Goal: Communication & Community: Answer question/provide support

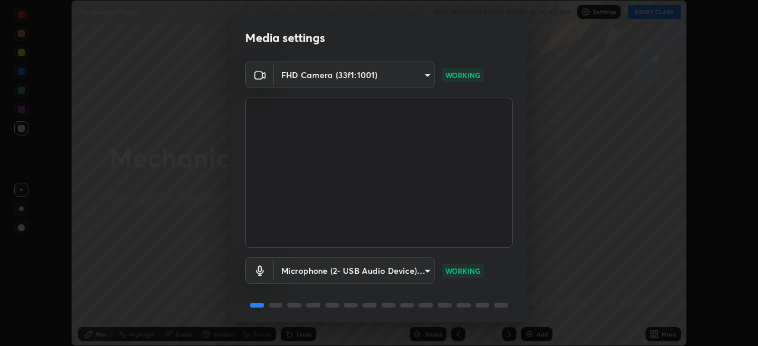
scroll to position [42, 0]
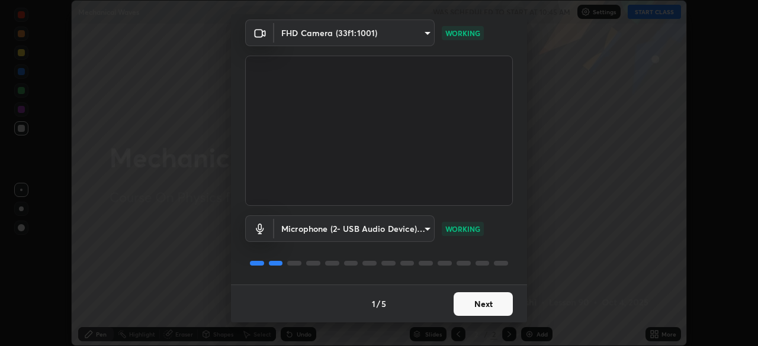
click at [482, 306] on button "Next" at bounding box center [482, 304] width 59 height 24
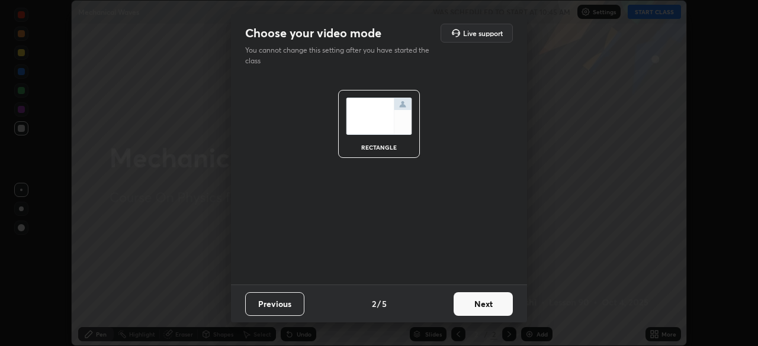
scroll to position [0, 0]
click at [485, 308] on button "Next" at bounding box center [482, 304] width 59 height 24
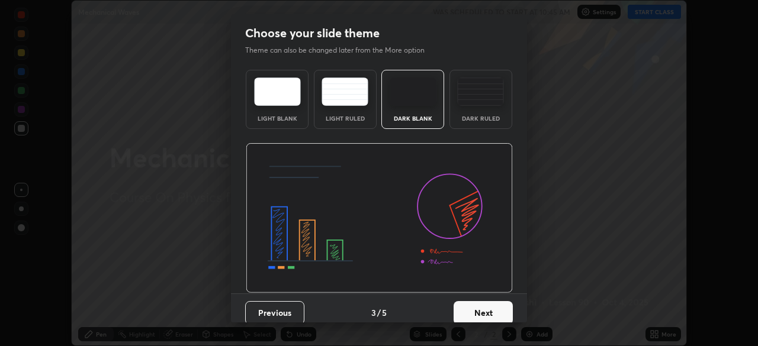
click at [485, 308] on button "Next" at bounding box center [482, 313] width 59 height 24
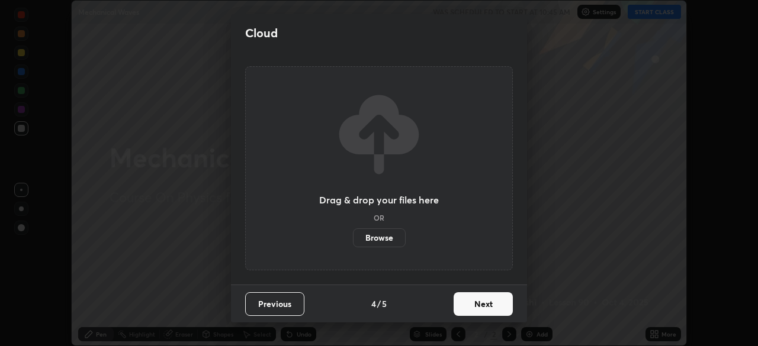
click at [482, 303] on button "Next" at bounding box center [482, 304] width 59 height 24
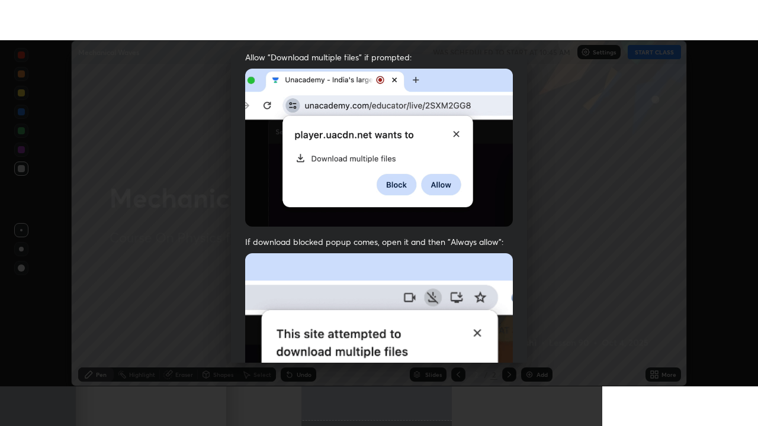
scroll to position [284, 0]
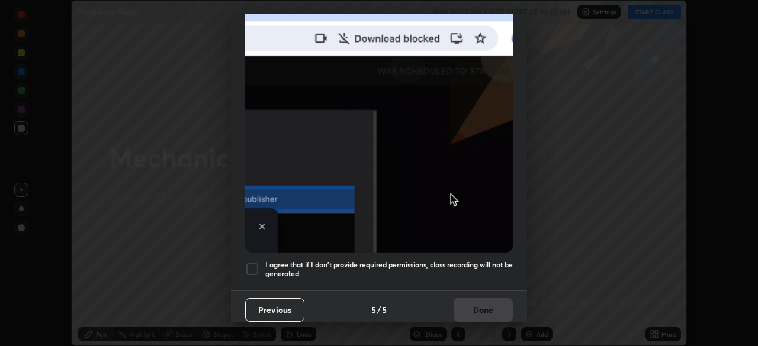
click at [249, 263] on div at bounding box center [252, 269] width 14 height 14
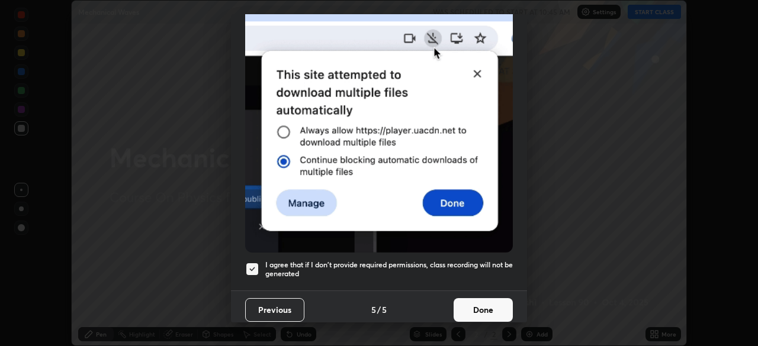
click at [479, 301] on button "Done" at bounding box center [482, 310] width 59 height 24
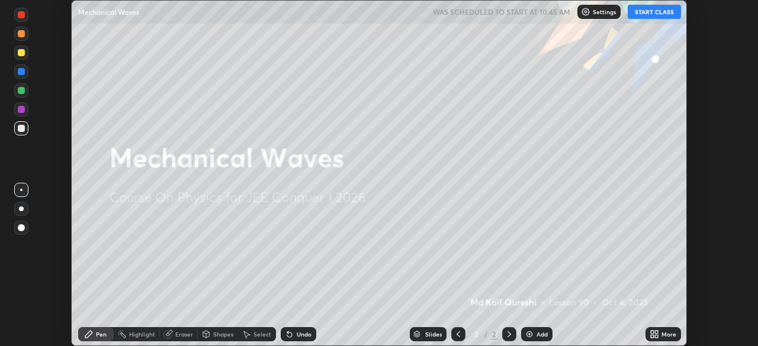
click at [654, 334] on icon at bounding box center [653, 334] width 9 height 9
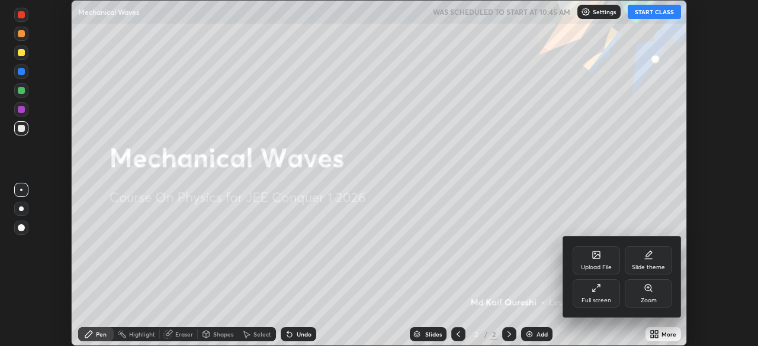
click at [593, 301] on div "Full screen" at bounding box center [596, 301] width 30 height 6
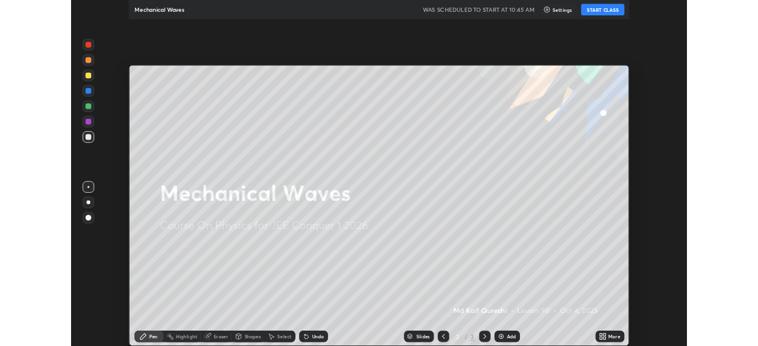
scroll to position [426, 758]
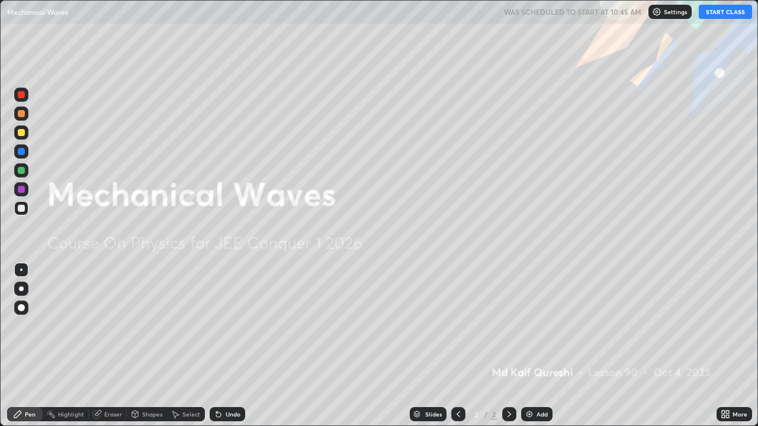
click at [727, 15] on button "START CLASS" at bounding box center [725, 12] width 53 height 14
click at [538, 346] on div "Add" at bounding box center [541, 414] width 11 height 6
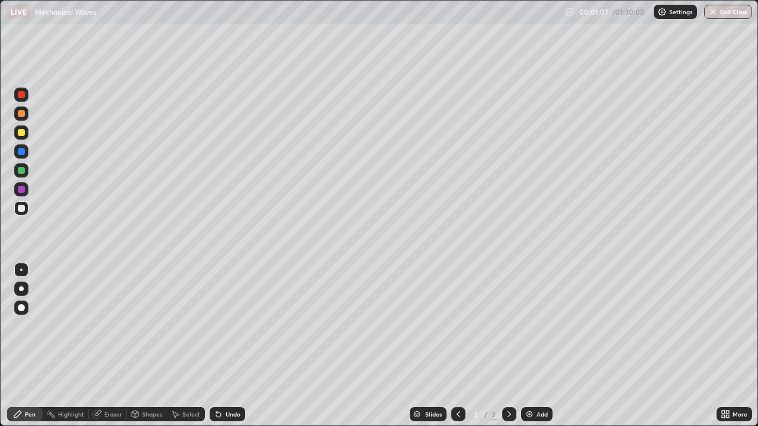
click at [0, 301] on div "Setting up your live class" at bounding box center [379, 213] width 758 height 426
click at [21, 131] on div at bounding box center [21, 132] width 7 height 7
click at [20, 209] on div at bounding box center [21, 208] width 7 height 7
click at [226, 346] on div "Undo" at bounding box center [233, 414] width 15 height 6
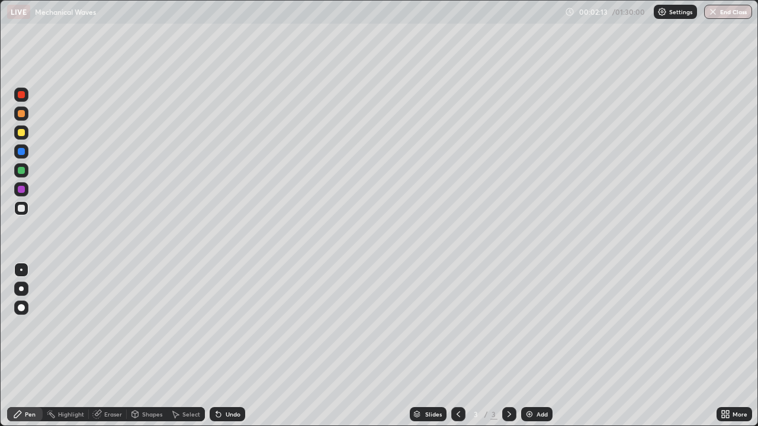
click at [226, 346] on div "Undo" at bounding box center [233, 414] width 15 height 6
click at [22, 135] on div at bounding box center [21, 132] width 7 height 7
click at [27, 346] on div "Pen" at bounding box center [30, 414] width 11 height 6
click at [22, 208] on div at bounding box center [21, 208] width 7 height 7
click at [107, 346] on div "Eraser" at bounding box center [113, 414] width 18 height 6
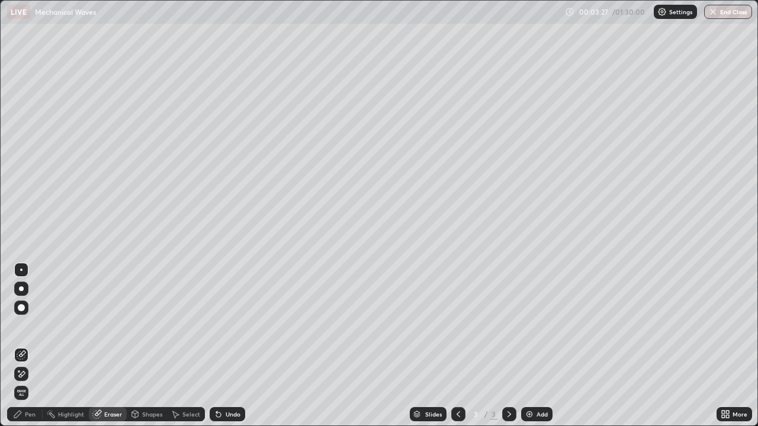
click at [29, 346] on div "Pen" at bounding box center [25, 414] width 36 height 14
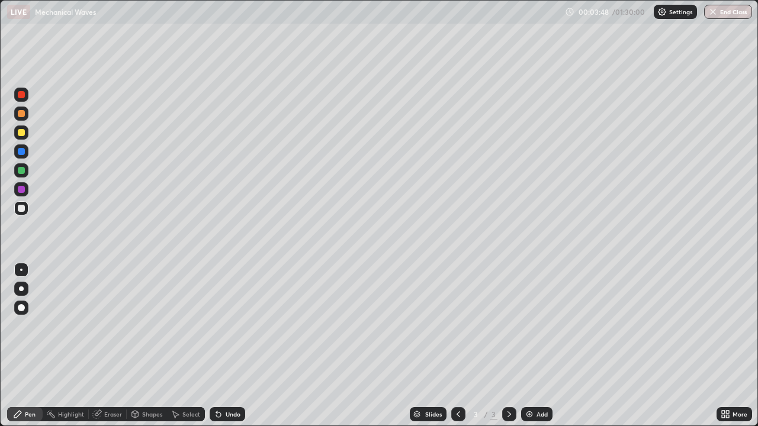
click at [21, 136] on div at bounding box center [21, 132] width 7 height 7
click at [33, 346] on div "Pen" at bounding box center [30, 414] width 11 height 6
click at [28, 212] on div at bounding box center [21, 208] width 14 height 14
click at [22, 208] on div at bounding box center [21, 208] width 7 height 7
click at [21, 210] on div at bounding box center [21, 208] width 7 height 7
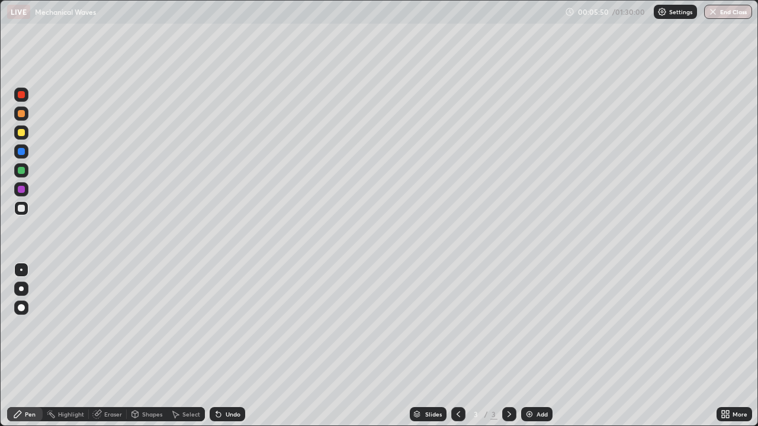
click at [24, 210] on div at bounding box center [21, 208] width 7 height 7
click at [21, 209] on div at bounding box center [21, 208] width 7 height 7
click at [228, 346] on div "Undo" at bounding box center [233, 414] width 15 height 6
click at [523, 346] on div "Add" at bounding box center [536, 414] width 31 height 14
click at [22, 129] on div at bounding box center [21, 132] width 7 height 7
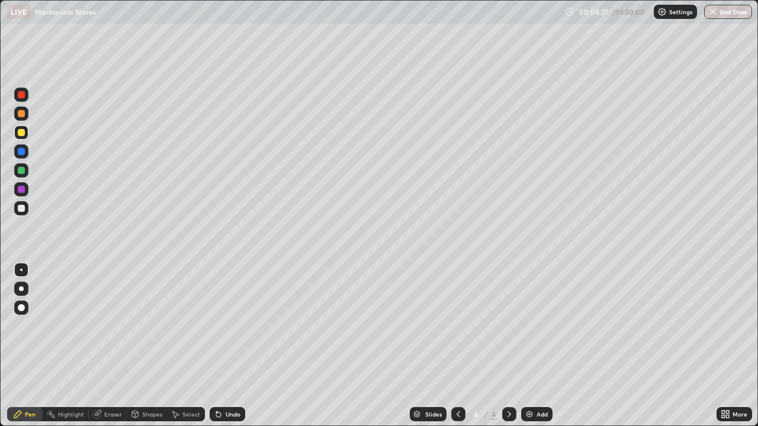
click at [220, 346] on icon at bounding box center [218, 414] width 9 height 9
click at [23, 208] on div at bounding box center [21, 208] width 7 height 7
click at [22, 133] on div at bounding box center [21, 132] width 7 height 7
click at [24, 207] on div at bounding box center [21, 208] width 7 height 7
click at [221, 346] on icon at bounding box center [218, 414] width 9 height 9
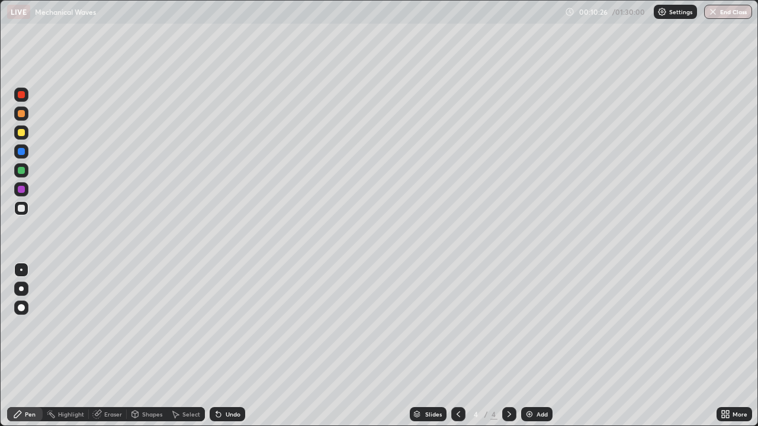
click at [232, 346] on div "Undo" at bounding box center [228, 414] width 36 height 14
click at [233, 346] on div "Undo" at bounding box center [233, 414] width 15 height 6
click at [230, 346] on div "Undo" at bounding box center [228, 414] width 36 height 14
click at [226, 346] on div "Undo" at bounding box center [228, 414] width 36 height 14
click at [149, 346] on div "Shapes" at bounding box center [152, 414] width 20 height 6
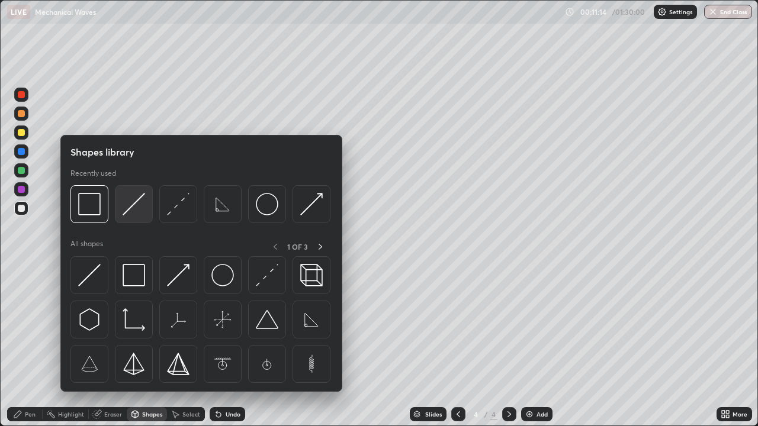
click at [127, 210] on img at bounding box center [134, 204] width 22 height 22
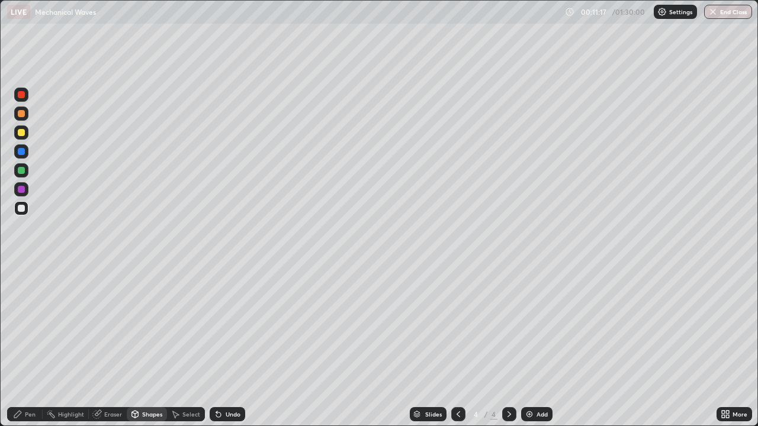
click at [20, 170] on div at bounding box center [21, 170] width 7 height 7
click at [26, 346] on div "Pen" at bounding box center [30, 414] width 11 height 6
click at [22, 213] on div at bounding box center [21, 208] width 14 height 14
click at [226, 346] on div "Undo" at bounding box center [233, 414] width 15 height 6
click at [228, 346] on div "Undo" at bounding box center [233, 414] width 15 height 6
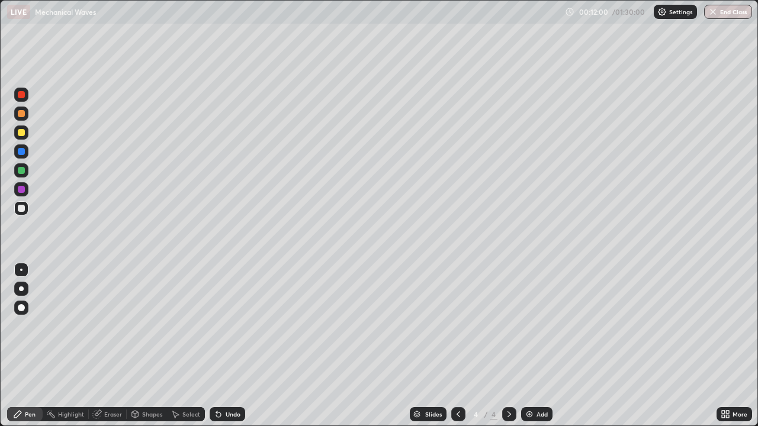
click at [144, 346] on div "Shapes" at bounding box center [152, 414] width 20 height 6
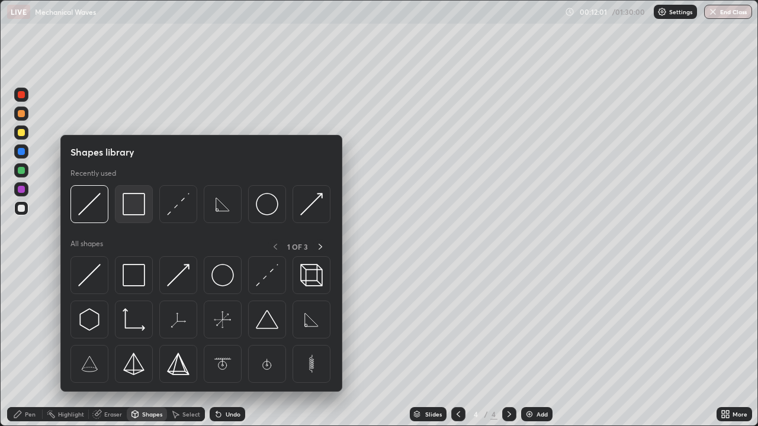
click at [137, 211] on img at bounding box center [134, 204] width 22 height 22
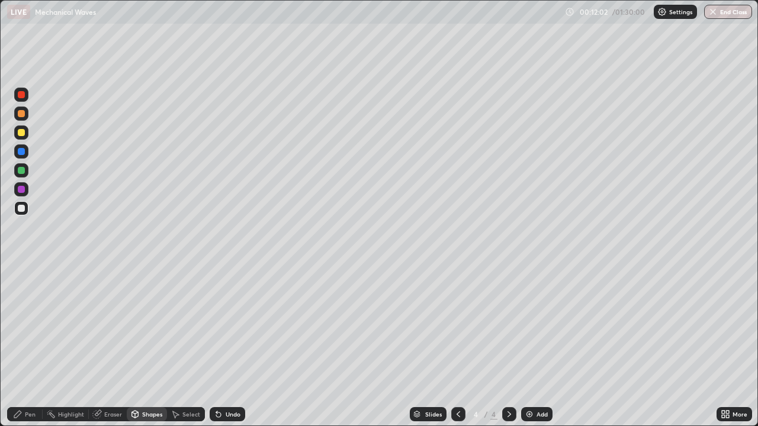
click at [21, 133] on div at bounding box center [21, 132] width 7 height 7
click at [537, 346] on div "Add" at bounding box center [541, 414] width 11 height 6
click at [144, 346] on div "Shapes" at bounding box center [152, 414] width 20 height 6
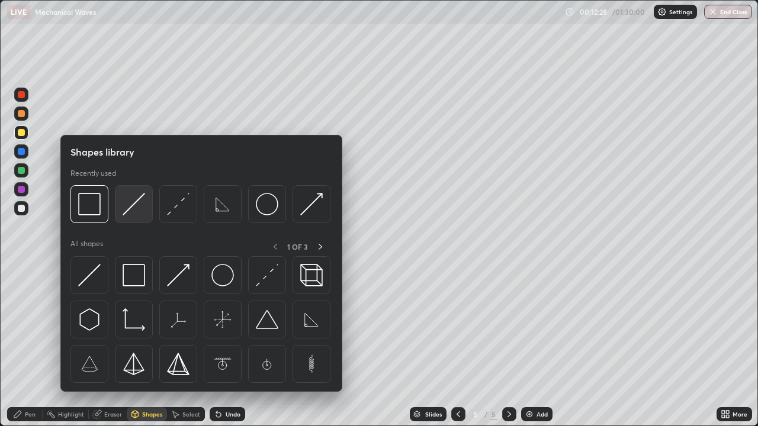
click at [129, 211] on img at bounding box center [134, 204] width 22 height 22
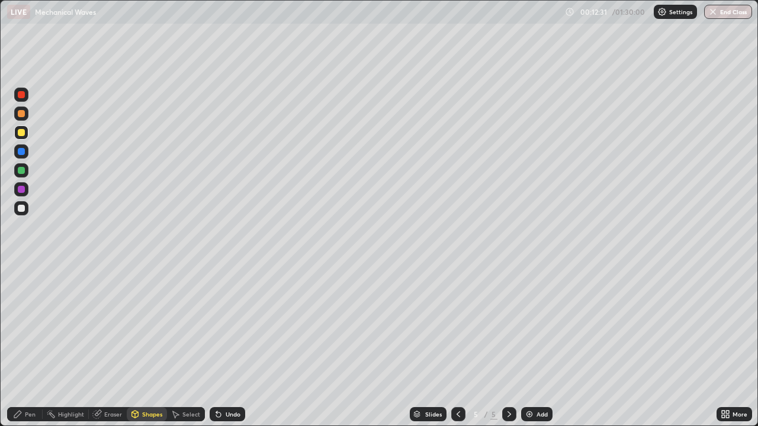
click at [16, 210] on div at bounding box center [21, 208] width 14 height 14
click at [22, 211] on div at bounding box center [21, 208] width 7 height 7
click at [26, 346] on div "Pen" at bounding box center [30, 414] width 11 height 6
click at [21, 190] on div at bounding box center [21, 189] width 7 height 7
click at [15, 112] on div at bounding box center [21, 114] width 14 height 14
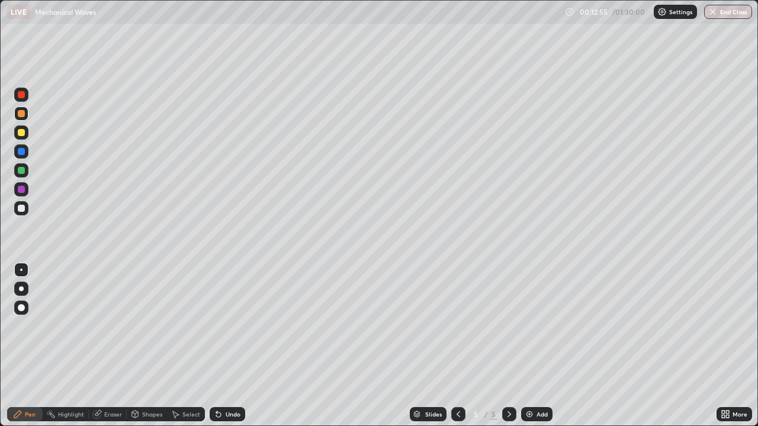
click at [22, 211] on div at bounding box center [21, 208] width 7 height 7
click at [457, 346] on icon at bounding box center [457, 414] width 9 height 9
click at [508, 346] on icon at bounding box center [509, 414] width 4 height 6
click at [147, 346] on div "Shapes" at bounding box center [152, 414] width 20 height 6
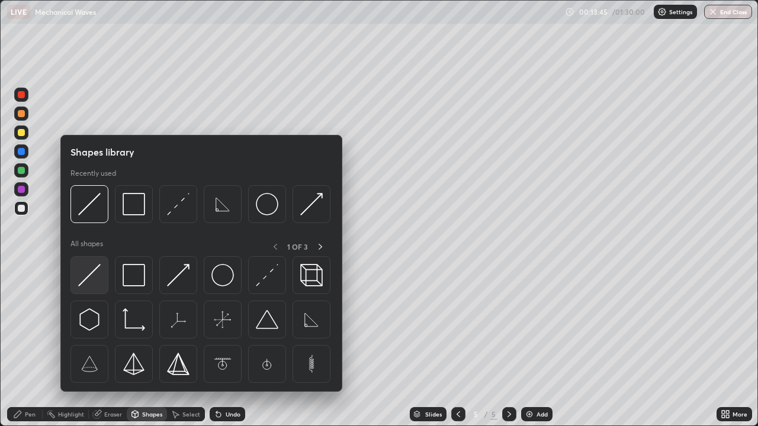
click at [88, 280] on img at bounding box center [89, 275] width 22 height 22
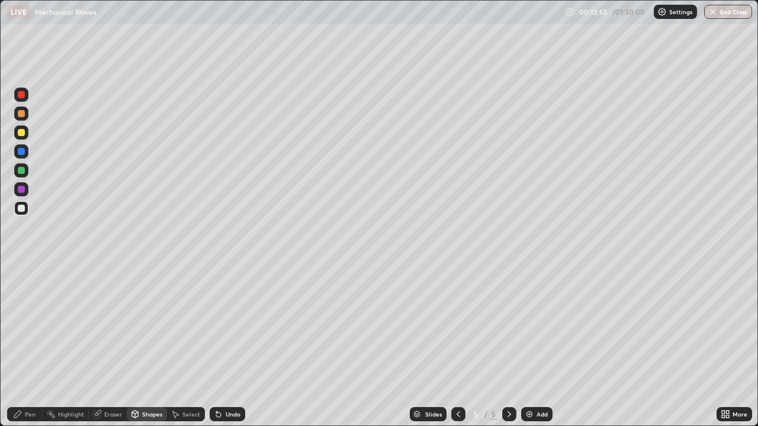
click at [27, 346] on div "Pen" at bounding box center [25, 414] width 36 height 14
click at [22, 211] on div at bounding box center [21, 208] width 7 height 7
click at [22, 189] on div at bounding box center [21, 189] width 7 height 7
click at [22, 211] on div at bounding box center [21, 208] width 7 height 7
click at [20, 211] on div at bounding box center [21, 208] width 7 height 7
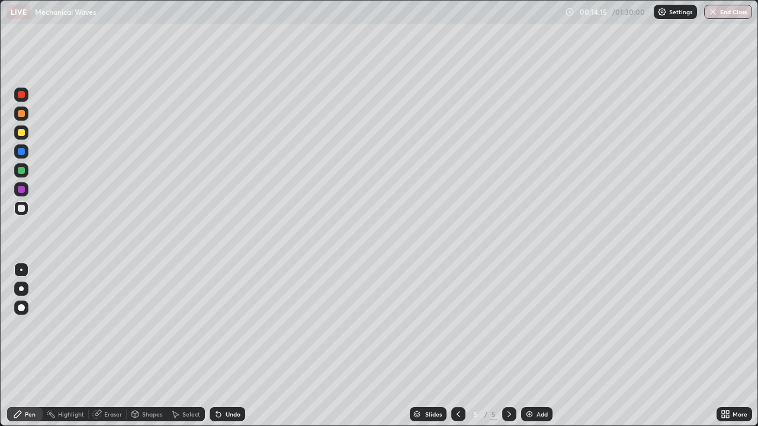
click at [22, 214] on div at bounding box center [21, 208] width 14 height 14
click at [23, 171] on div at bounding box center [21, 170] width 7 height 7
click at [229, 346] on div "Undo" at bounding box center [233, 414] width 15 height 6
click at [231, 346] on div "Undo" at bounding box center [233, 414] width 15 height 6
click at [26, 214] on div at bounding box center [21, 208] width 14 height 14
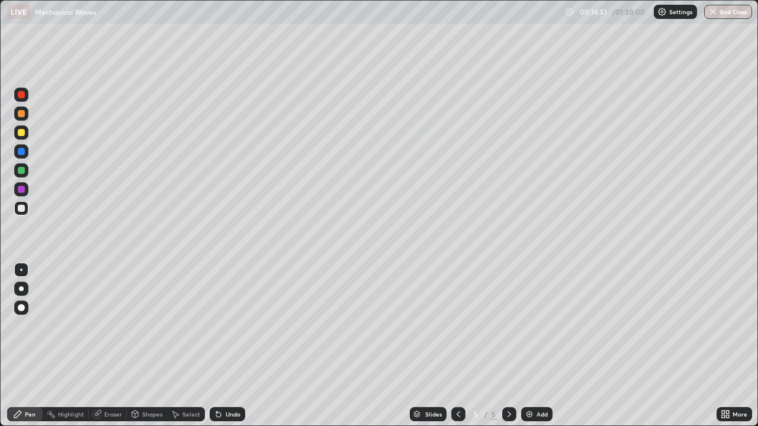
click at [228, 346] on div "Undo" at bounding box center [233, 414] width 15 height 6
click at [226, 346] on div "Undo" at bounding box center [233, 414] width 15 height 6
click at [732, 346] on div "More" at bounding box center [739, 414] width 15 height 6
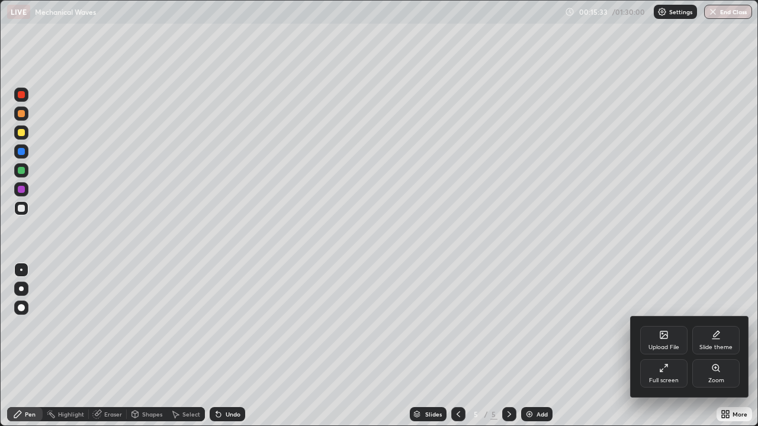
click at [678, 346] on div "Full screen" at bounding box center [663, 373] width 47 height 28
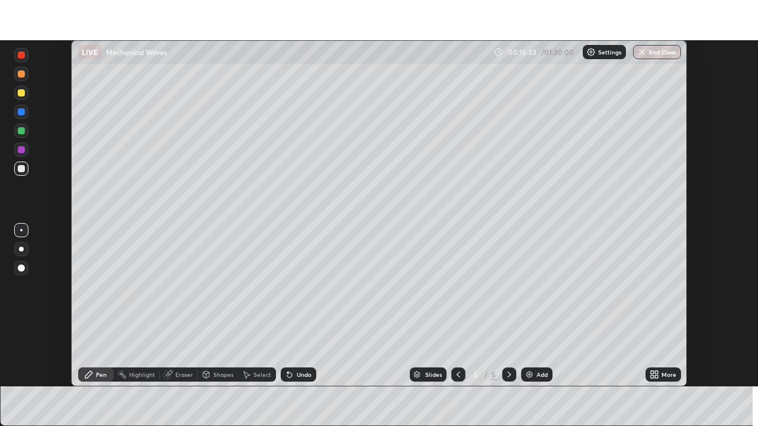
scroll to position [58849, 58438]
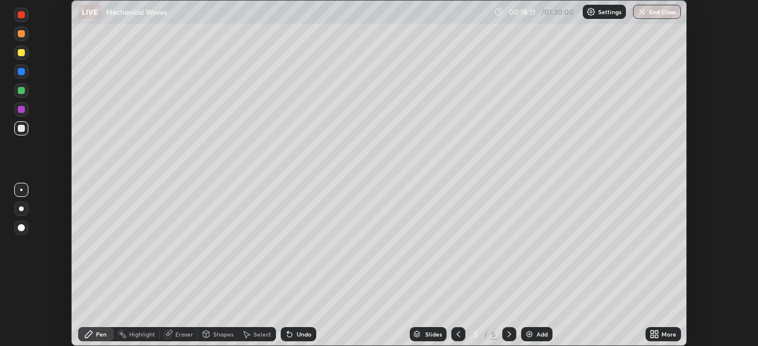
click at [656, 336] on icon at bounding box center [656, 336] width 3 height 3
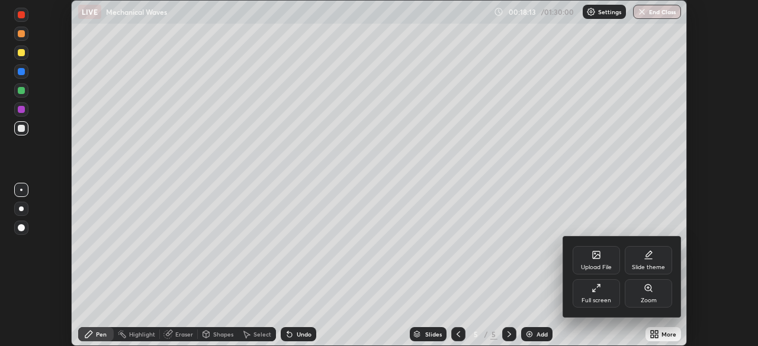
click at [659, 205] on div at bounding box center [379, 173] width 758 height 346
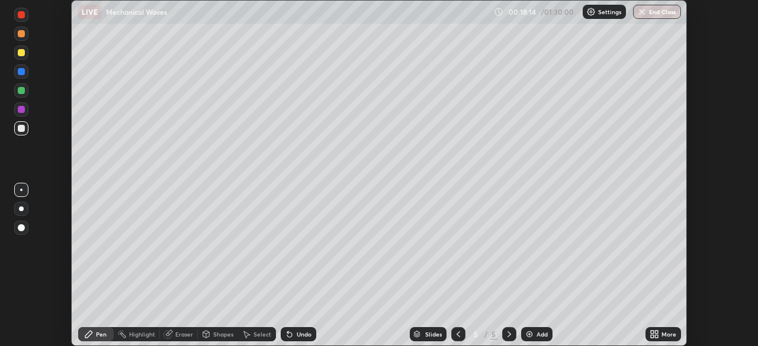
click at [655, 335] on icon at bounding box center [656, 336] width 3 height 3
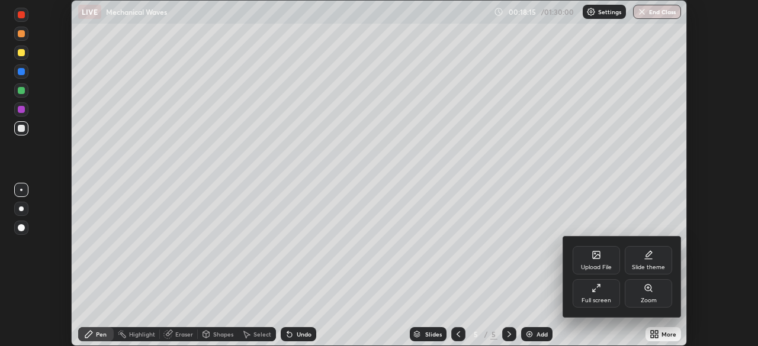
click at [611, 301] on div "Full screen" at bounding box center [595, 293] width 47 height 28
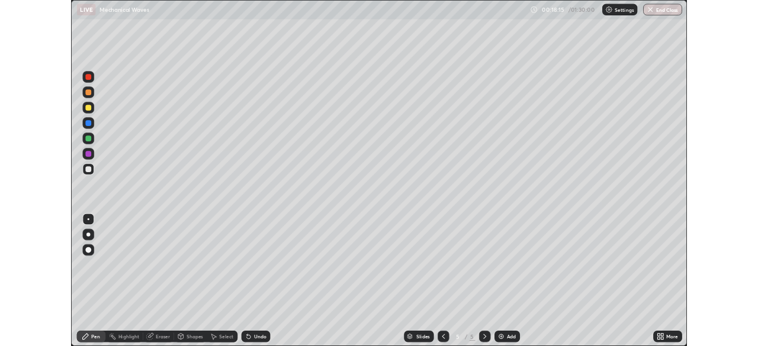
scroll to position [426, 758]
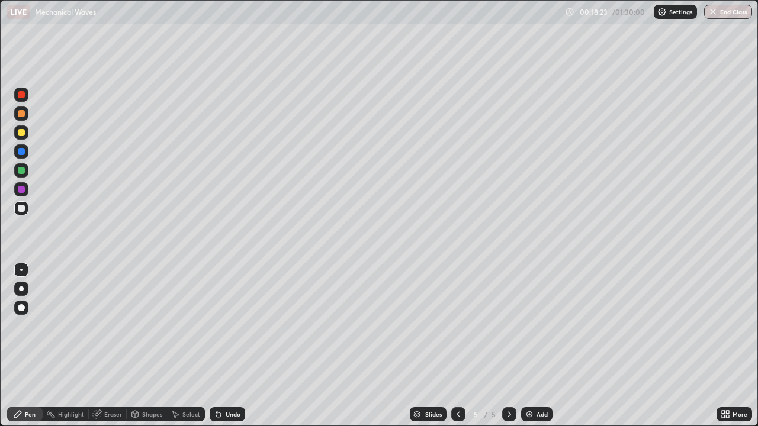
click at [150, 346] on div "Shapes" at bounding box center [147, 414] width 40 height 14
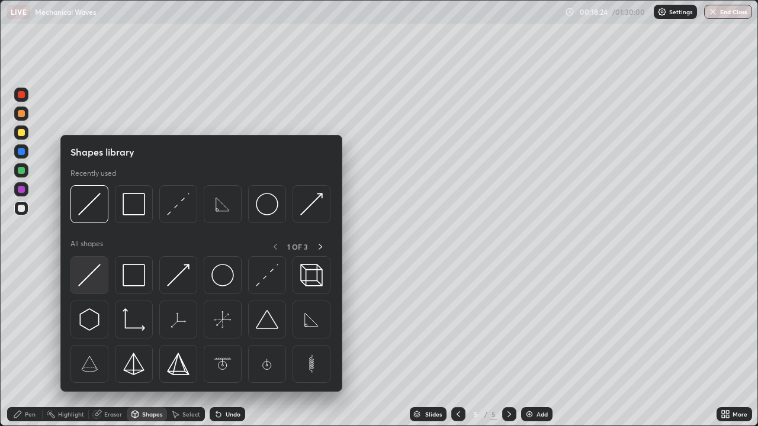
click at [92, 279] on img at bounding box center [89, 275] width 22 height 22
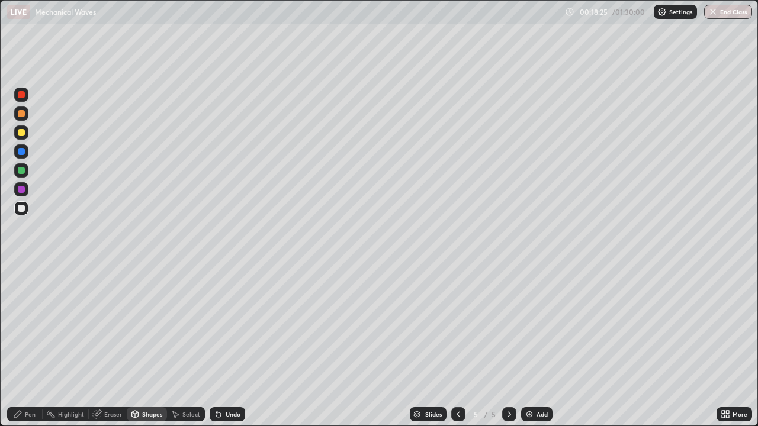
click at [20, 135] on div at bounding box center [21, 132] width 7 height 7
click at [29, 346] on div "Pen" at bounding box center [30, 414] width 11 height 6
click at [27, 136] on div at bounding box center [21, 132] width 14 height 14
click at [23, 208] on div at bounding box center [21, 208] width 7 height 7
click at [458, 346] on div at bounding box center [458, 414] width 14 height 14
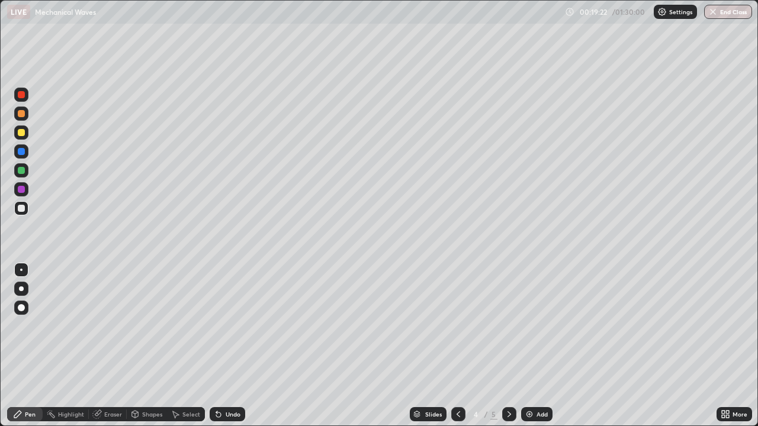
click at [507, 346] on div at bounding box center [509, 415] width 14 height 24
click at [114, 346] on div "Eraser" at bounding box center [113, 414] width 18 height 6
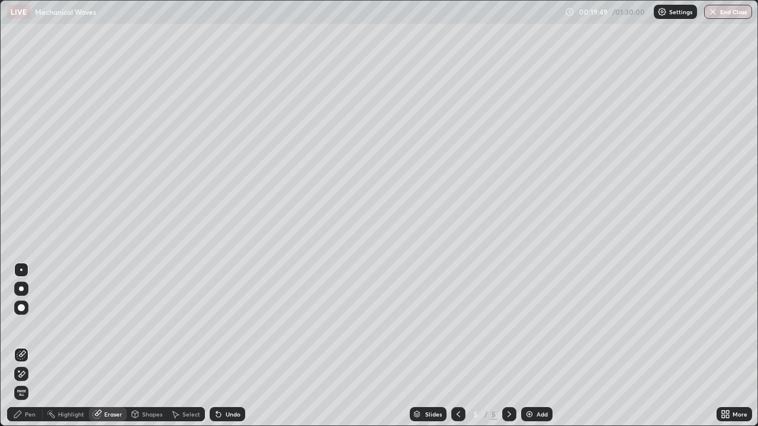
click at [36, 346] on div "Pen" at bounding box center [25, 414] width 36 height 14
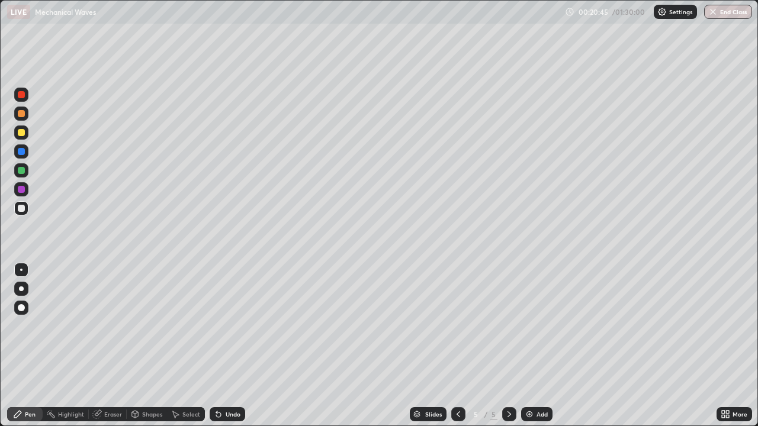
click at [226, 346] on div "Undo" at bounding box center [233, 414] width 15 height 6
click at [145, 346] on div "Shapes" at bounding box center [152, 414] width 20 height 6
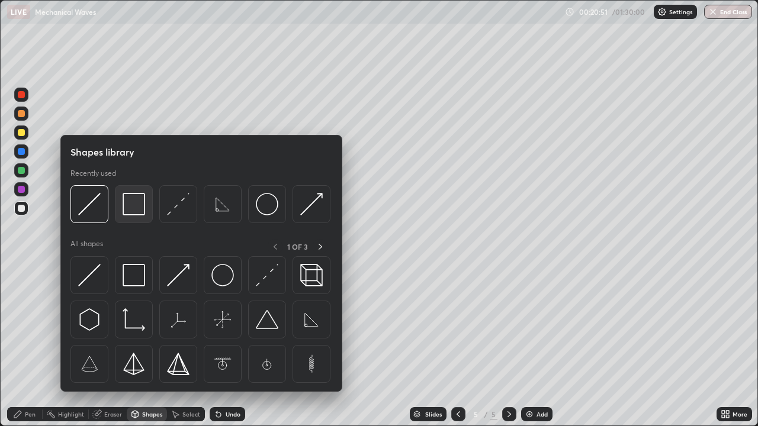
click at [133, 208] on img at bounding box center [134, 204] width 22 height 22
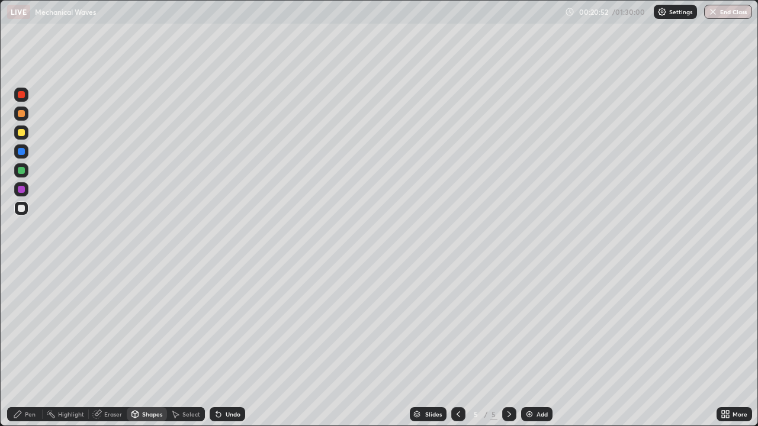
click at [23, 131] on div at bounding box center [21, 132] width 7 height 7
click at [141, 346] on div "Shapes" at bounding box center [147, 414] width 40 height 14
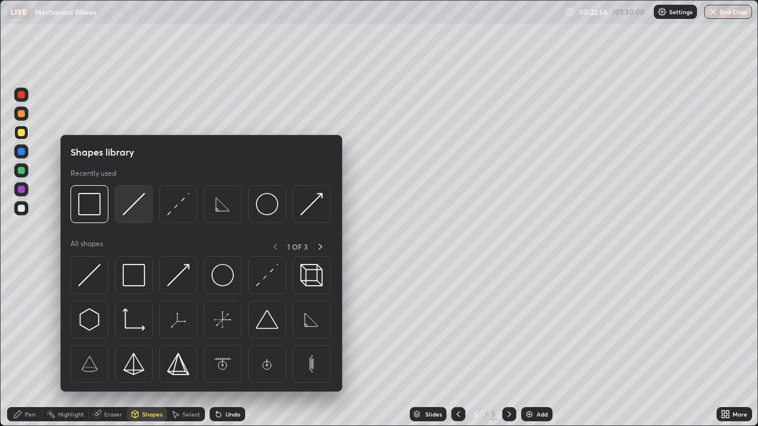
click at [133, 214] on img at bounding box center [134, 204] width 22 height 22
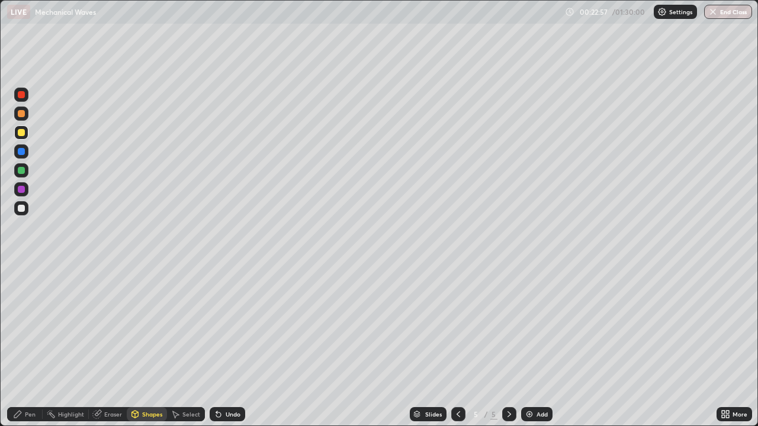
click at [23, 139] on div at bounding box center [21, 132] width 14 height 14
click at [27, 346] on div "Pen" at bounding box center [25, 414] width 36 height 14
click at [23, 138] on div at bounding box center [21, 132] width 14 height 14
click at [21, 210] on div at bounding box center [21, 208] width 7 height 7
click at [230, 346] on div "Undo" at bounding box center [233, 414] width 15 height 6
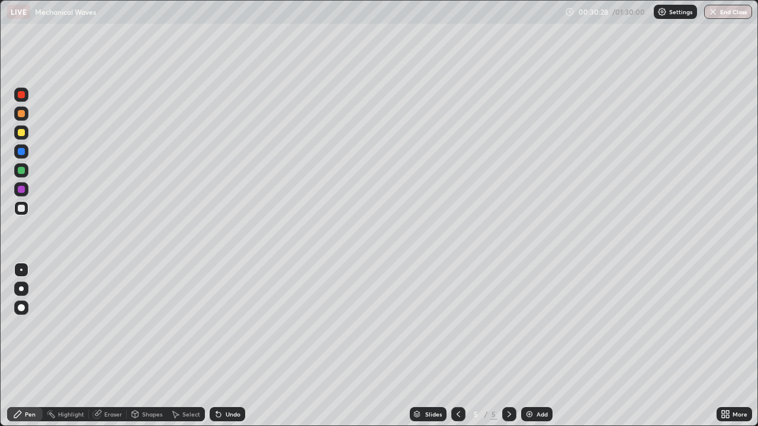
click at [534, 346] on div "Add" at bounding box center [536, 414] width 31 height 14
click at [145, 346] on div "Shapes" at bounding box center [147, 414] width 40 height 14
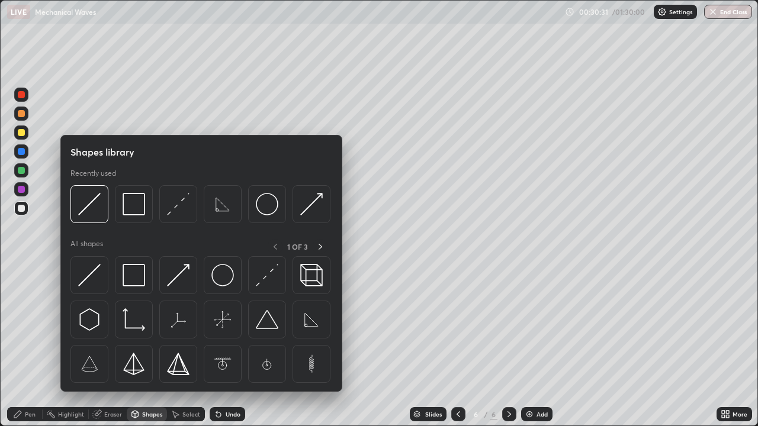
click at [22, 131] on div at bounding box center [21, 132] width 7 height 7
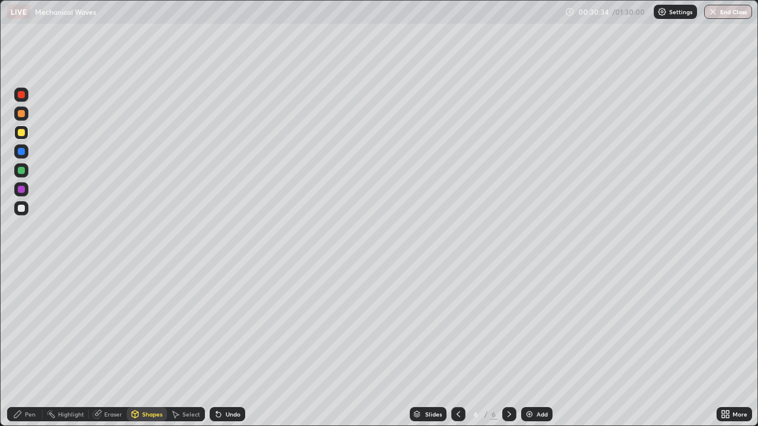
click at [22, 346] on icon at bounding box center [17, 414] width 9 height 9
click at [147, 346] on div "Shapes" at bounding box center [152, 414] width 20 height 6
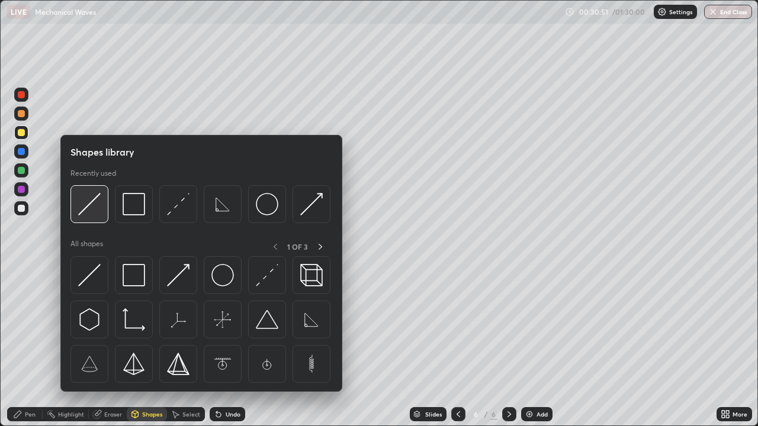
click at [91, 214] on img at bounding box center [89, 204] width 22 height 22
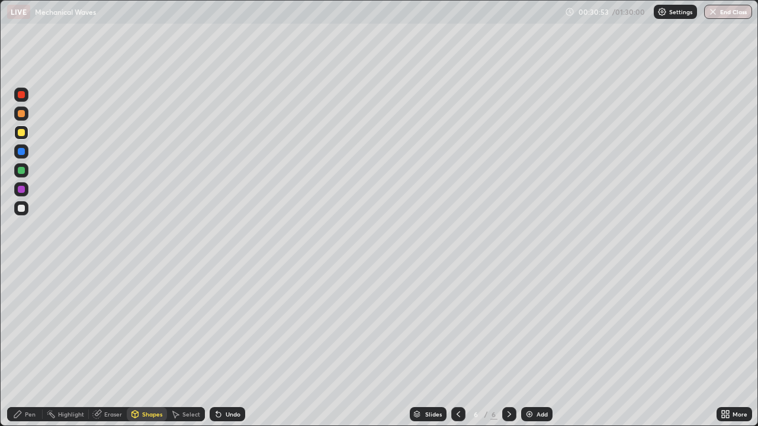
click at [21, 169] on div at bounding box center [21, 170] width 7 height 7
click at [151, 346] on div "Shapes" at bounding box center [147, 414] width 40 height 14
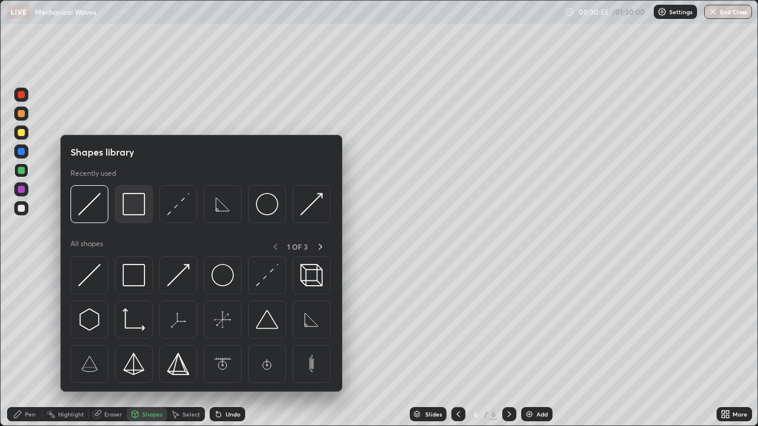
click at [137, 208] on img at bounding box center [134, 204] width 22 height 22
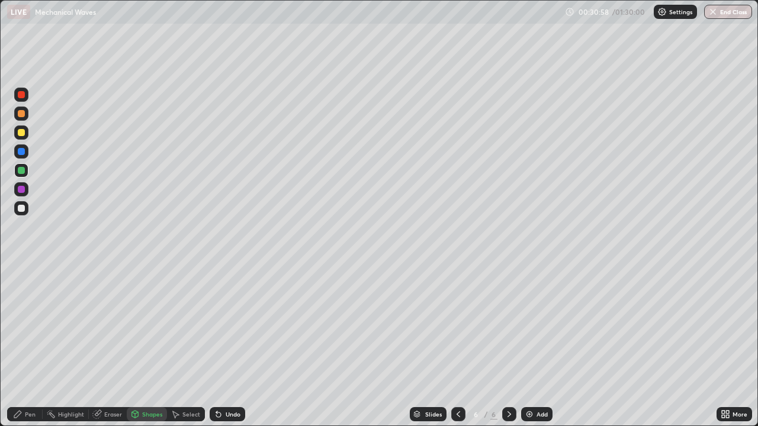
click at [31, 346] on div "Pen" at bounding box center [30, 414] width 11 height 6
click at [22, 213] on div at bounding box center [21, 208] width 14 height 14
click at [22, 211] on div at bounding box center [21, 208] width 7 height 7
click at [147, 346] on div "Shapes" at bounding box center [152, 414] width 20 height 6
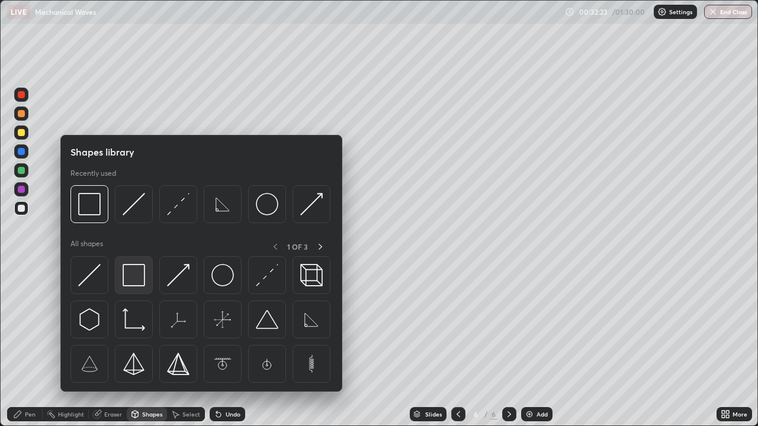
click at [129, 271] on img at bounding box center [134, 275] width 22 height 22
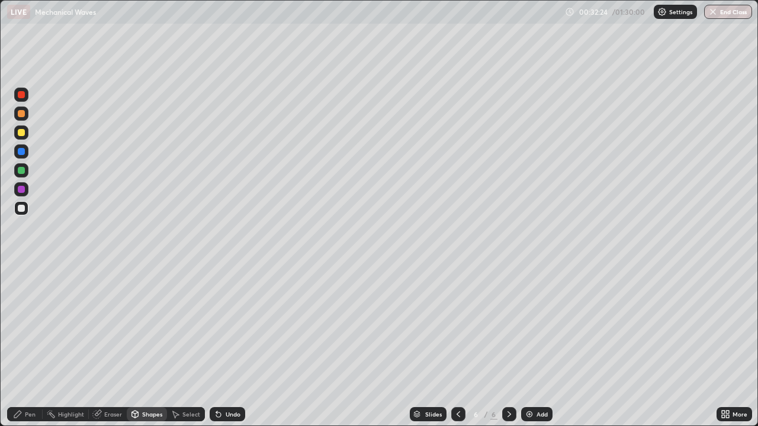
click at [20, 133] on div at bounding box center [21, 132] width 7 height 7
click at [21, 209] on div at bounding box center [21, 208] width 7 height 7
click at [228, 346] on div "Undo" at bounding box center [228, 414] width 36 height 14
click at [27, 346] on div "Pen" at bounding box center [30, 414] width 11 height 6
click at [22, 152] on div at bounding box center [21, 151] width 7 height 7
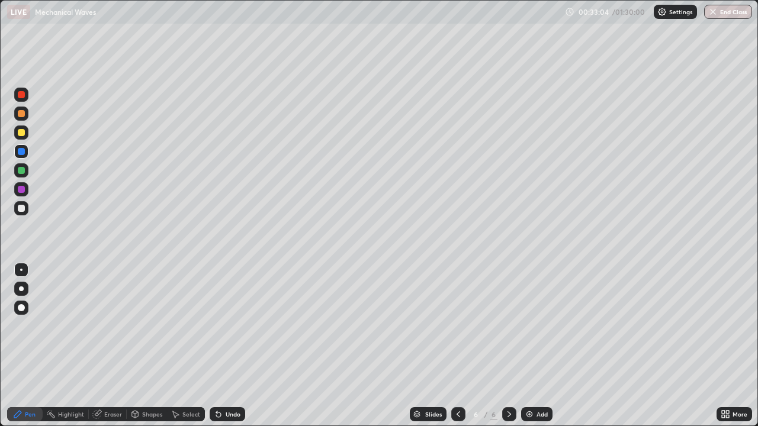
click at [25, 208] on div at bounding box center [21, 208] width 14 height 14
click at [231, 346] on div "Undo" at bounding box center [233, 414] width 15 height 6
click at [149, 346] on div "Shapes" at bounding box center [147, 414] width 40 height 14
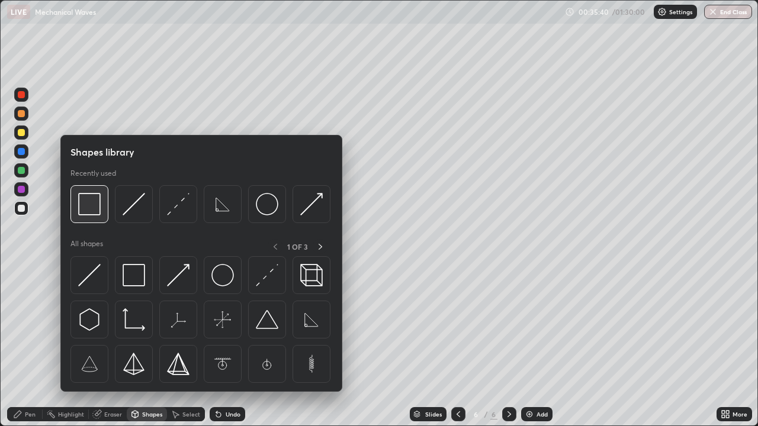
click at [88, 209] on img at bounding box center [89, 204] width 22 height 22
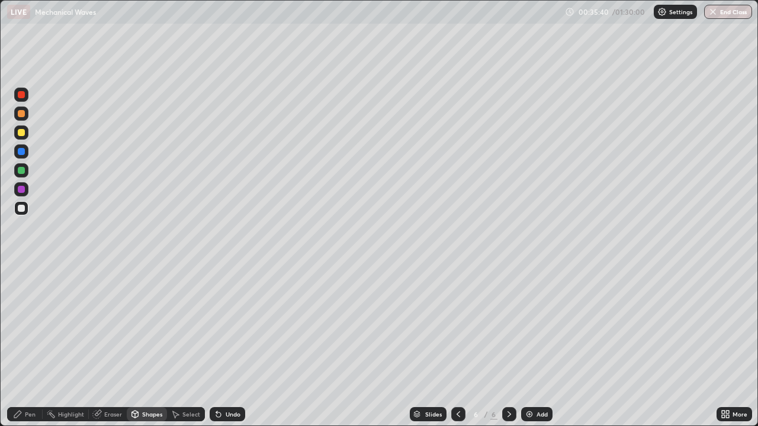
click at [22, 132] on div at bounding box center [21, 132] width 7 height 7
click at [223, 346] on div "Undo" at bounding box center [228, 414] width 36 height 14
click at [152, 346] on div "Shapes" at bounding box center [152, 414] width 20 height 6
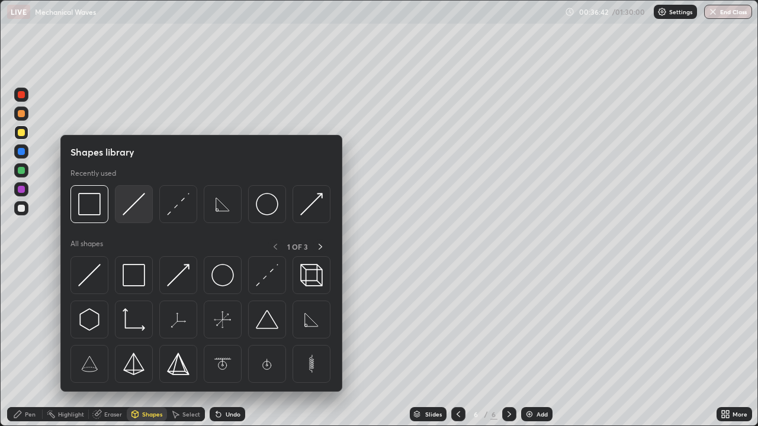
click at [131, 209] on img at bounding box center [134, 204] width 22 height 22
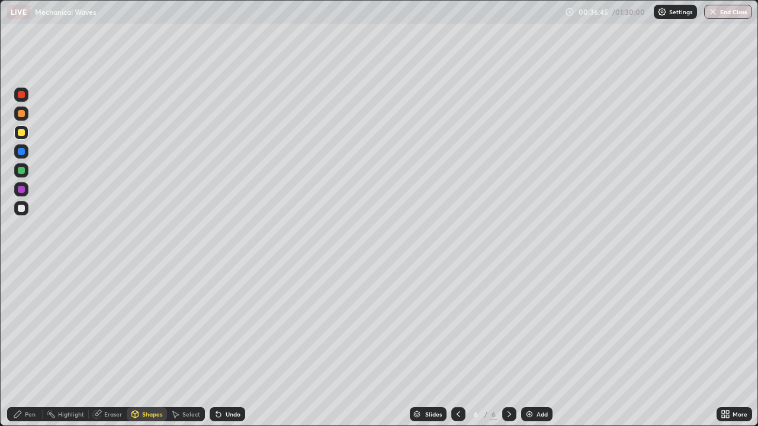
click at [144, 346] on div "Shapes" at bounding box center [147, 414] width 40 height 14
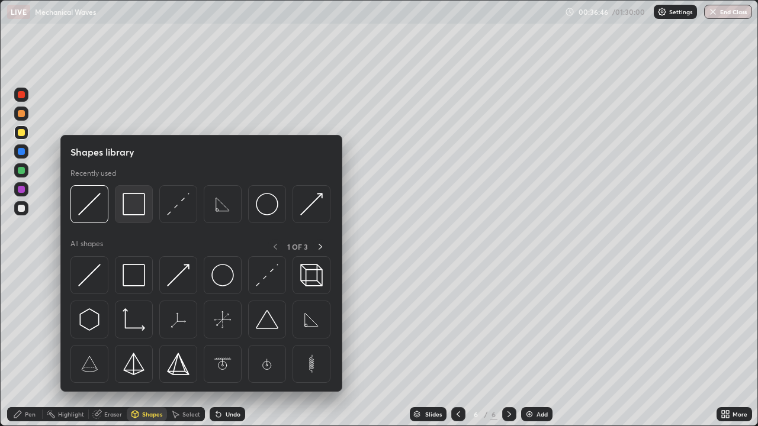
click at [137, 210] on img at bounding box center [134, 204] width 22 height 22
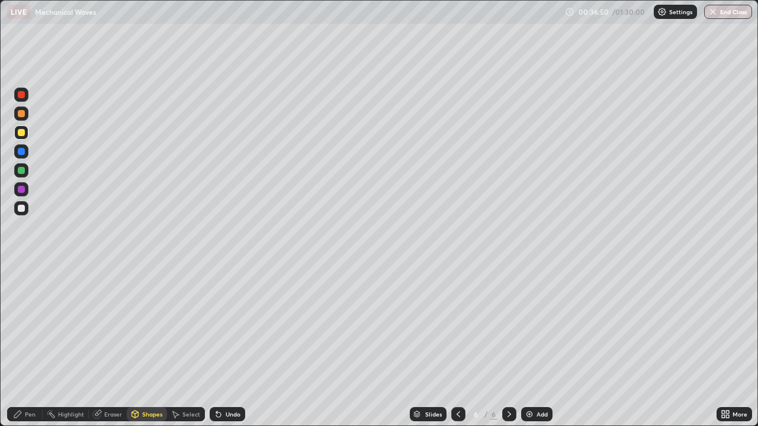
click at [32, 346] on div "Pen" at bounding box center [30, 414] width 11 height 6
click at [27, 170] on div at bounding box center [21, 170] width 14 height 14
click at [146, 346] on div "Shapes" at bounding box center [152, 414] width 20 height 6
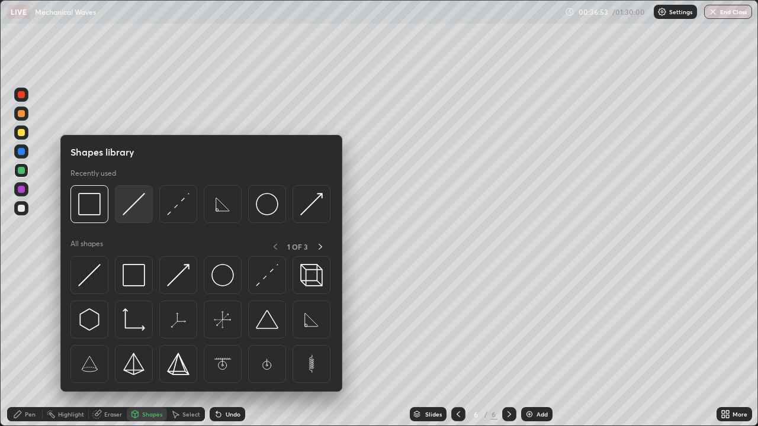
click at [130, 210] on img at bounding box center [134, 204] width 22 height 22
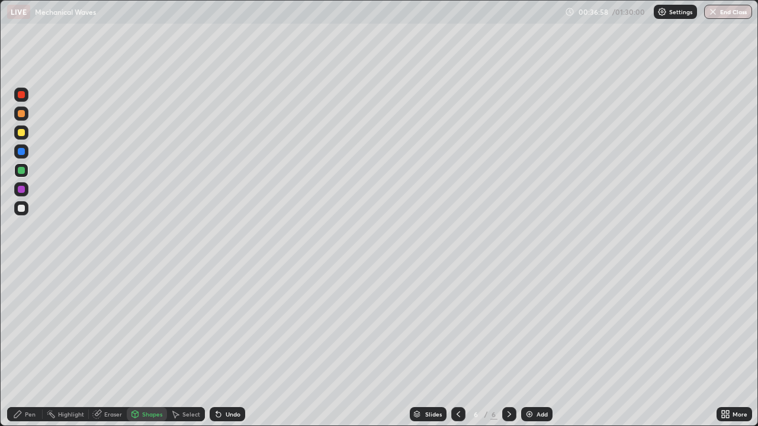
click at [149, 346] on div "Shapes" at bounding box center [152, 414] width 20 height 6
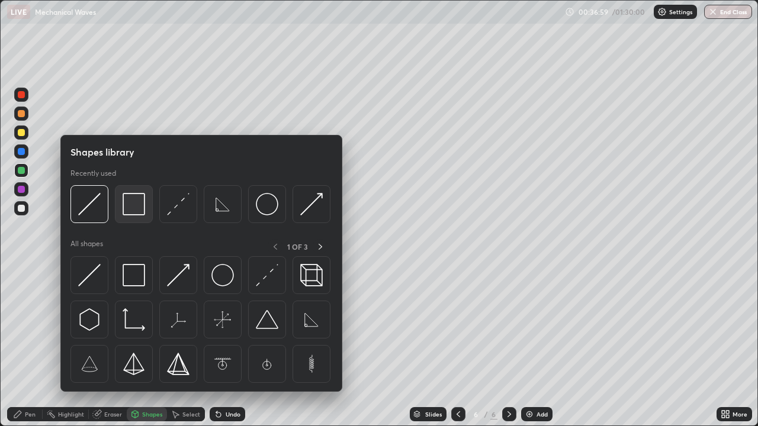
click at [141, 212] on img at bounding box center [134, 204] width 22 height 22
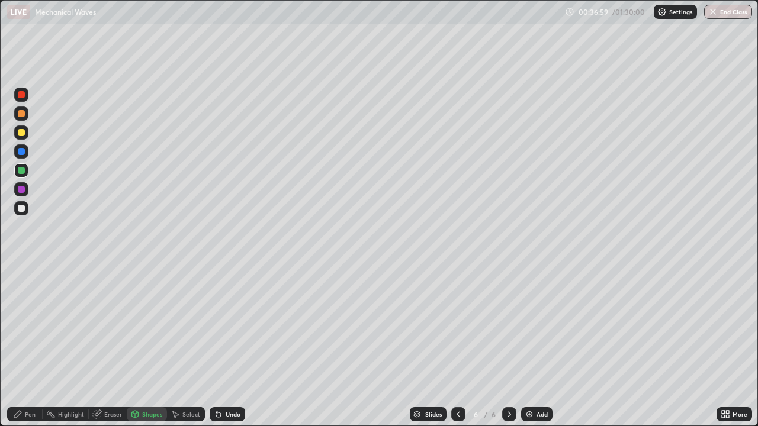
click at [21, 133] on div at bounding box center [21, 132] width 7 height 7
click at [30, 346] on div "Pen" at bounding box center [30, 414] width 11 height 6
click at [26, 210] on div at bounding box center [21, 208] width 14 height 14
click at [226, 346] on div "Undo" at bounding box center [233, 414] width 15 height 6
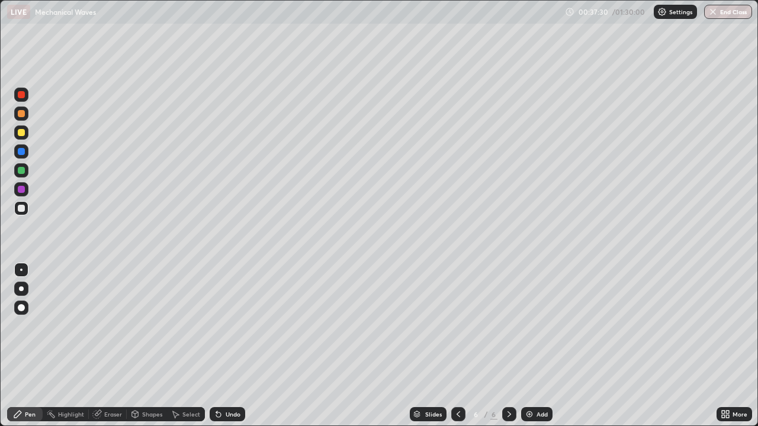
click at [227, 346] on div "Undo" at bounding box center [233, 414] width 15 height 6
click at [226, 346] on div "Undo" at bounding box center [233, 414] width 15 height 6
click at [226, 346] on div "Undo" at bounding box center [228, 414] width 36 height 14
click at [22, 208] on div at bounding box center [21, 208] width 7 height 7
click at [543, 346] on div "Add" at bounding box center [536, 414] width 31 height 14
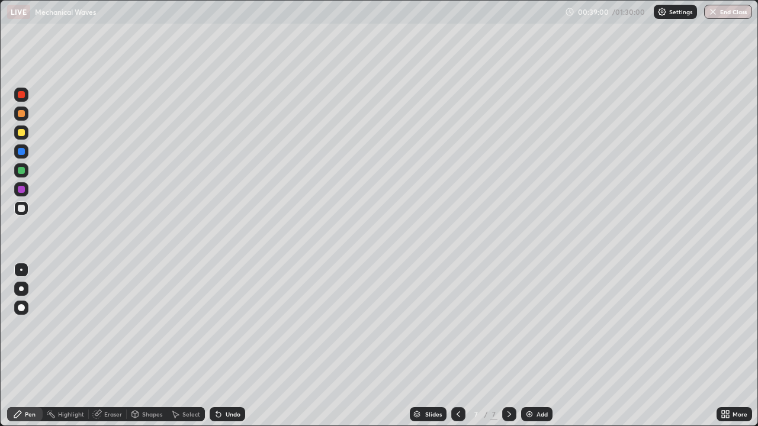
click at [20, 133] on div at bounding box center [21, 132] width 7 height 7
click at [139, 346] on div "Shapes" at bounding box center [147, 414] width 40 height 14
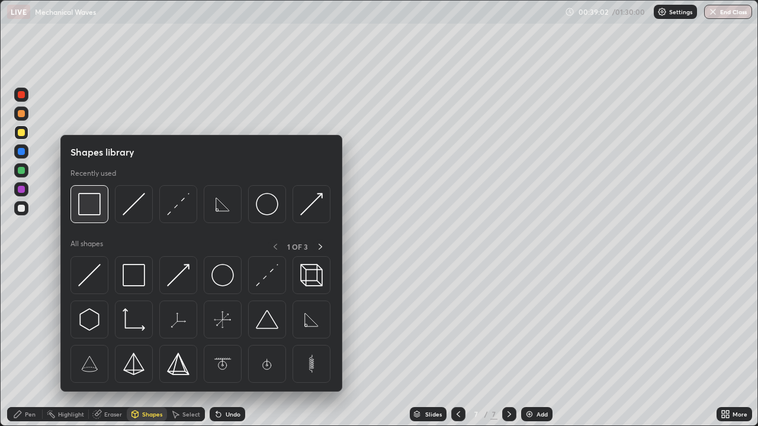
click at [88, 209] on img at bounding box center [89, 204] width 22 height 22
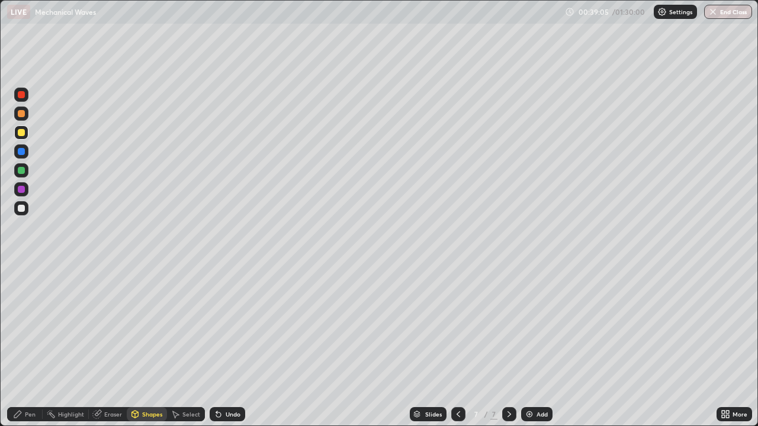
click at [30, 346] on div "Pen" at bounding box center [30, 414] width 11 height 6
click at [222, 346] on div "Undo" at bounding box center [228, 414] width 36 height 14
click at [143, 346] on div "Shapes" at bounding box center [152, 414] width 20 height 6
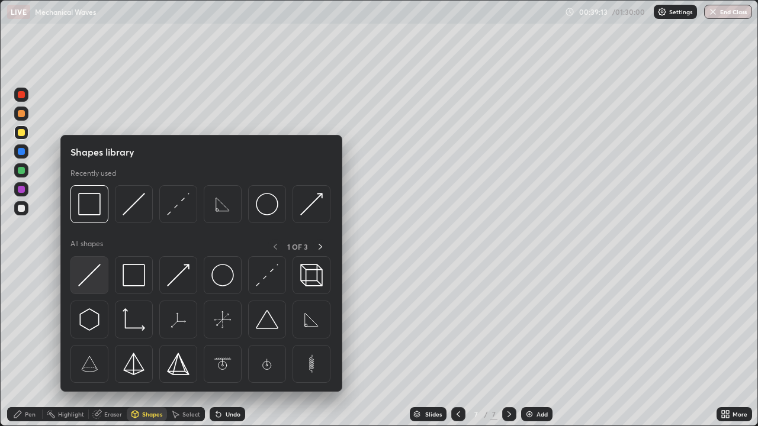
click at [90, 278] on img at bounding box center [89, 275] width 22 height 22
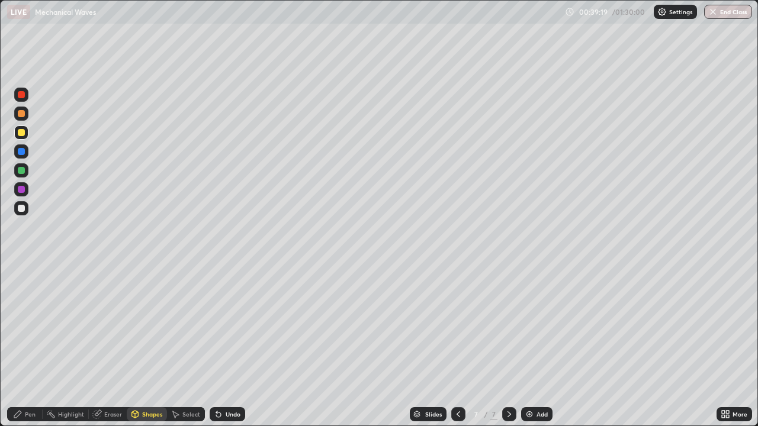
click at [100, 346] on icon at bounding box center [96, 414] width 9 height 9
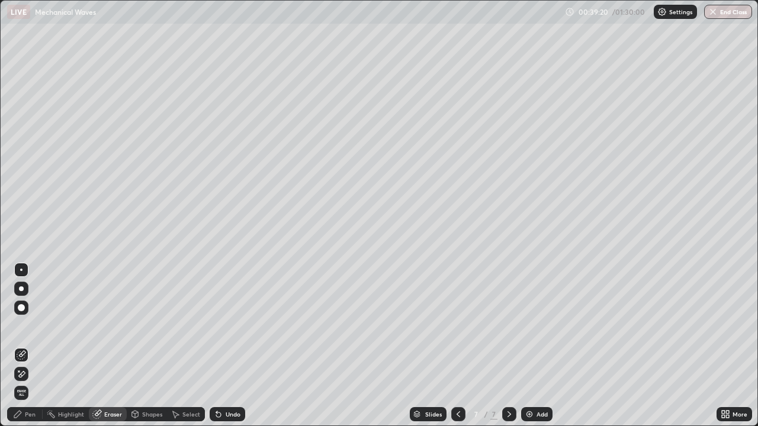
click at [22, 346] on div "Pen" at bounding box center [25, 414] width 36 height 14
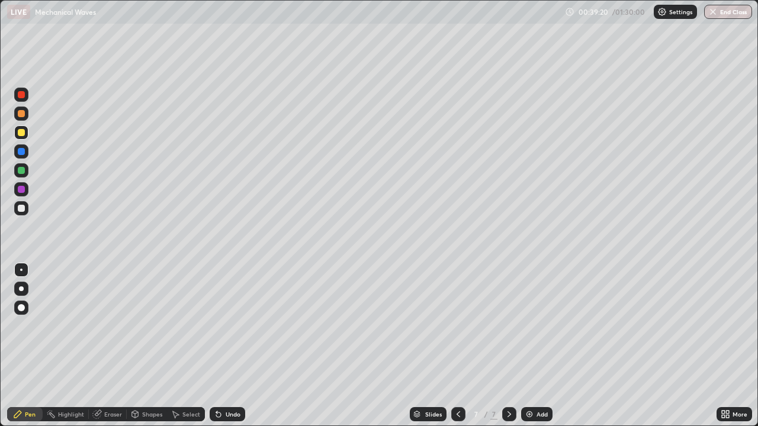
click at [186, 346] on div "Select" at bounding box center [191, 414] width 18 height 6
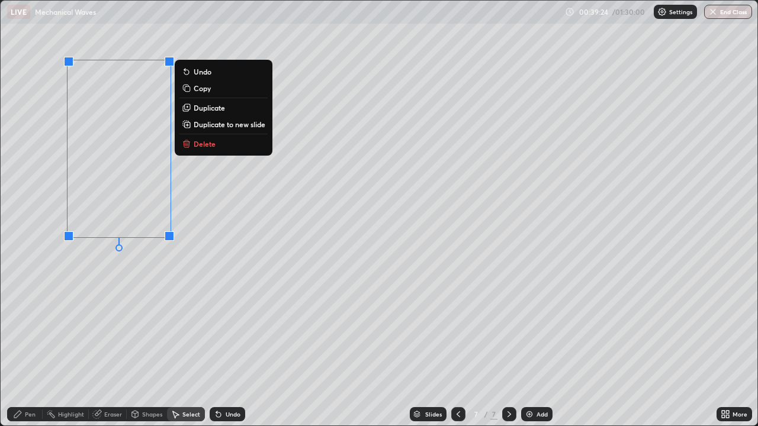
click at [228, 240] on div "0 ° Undo Copy Duplicate Duplicate to new slide Delete" at bounding box center [379, 213] width 757 height 425
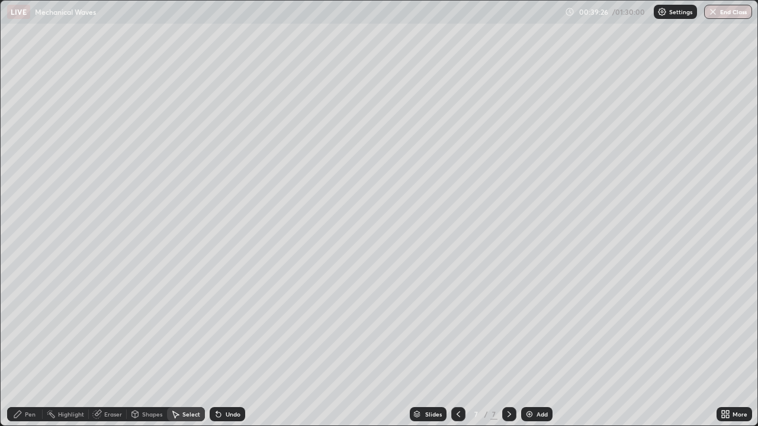
click at [24, 346] on div "Pen" at bounding box center [25, 414] width 36 height 14
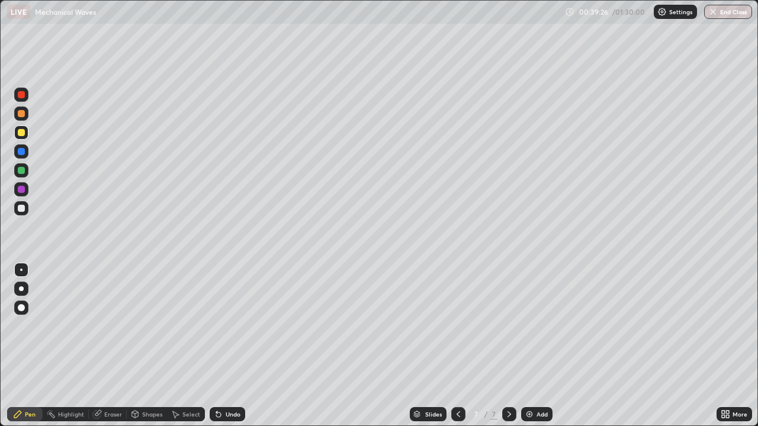
click at [23, 210] on div at bounding box center [21, 208] width 7 height 7
click at [25, 346] on div "Pen" at bounding box center [30, 414] width 11 height 6
click at [21, 208] on div at bounding box center [21, 208] width 7 height 7
click at [457, 346] on icon at bounding box center [457, 414] width 9 height 9
click at [21, 208] on div at bounding box center [21, 208] width 7 height 7
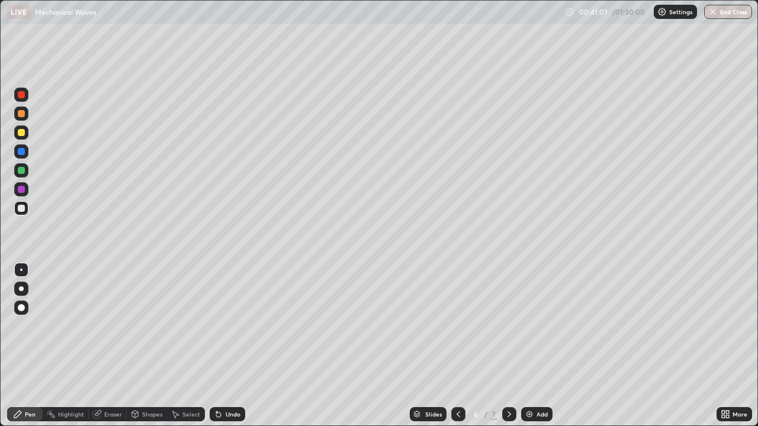
click at [508, 346] on icon at bounding box center [508, 414] width 9 height 9
click at [20, 209] on div at bounding box center [21, 208] width 7 height 7
click at [21, 134] on div at bounding box center [21, 132] width 7 height 7
click at [19, 208] on div at bounding box center [21, 208] width 7 height 7
click at [228, 346] on div "Undo" at bounding box center [228, 414] width 36 height 14
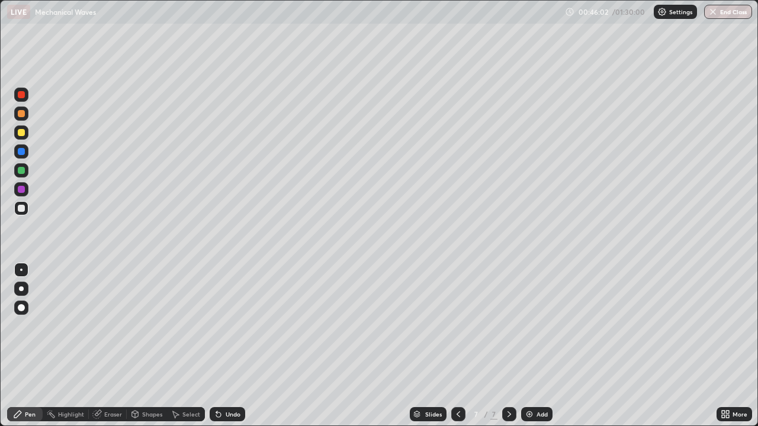
click at [231, 346] on div "Undo" at bounding box center [228, 414] width 36 height 14
click at [230, 346] on div "Undo" at bounding box center [233, 414] width 15 height 6
click at [149, 346] on div "Shapes" at bounding box center [152, 414] width 20 height 6
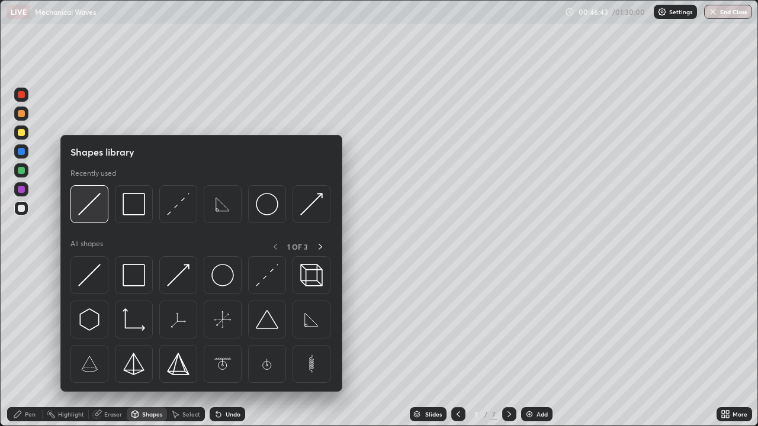
click at [88, 216] on div at bounding box center [89, 204] width 38 height 38
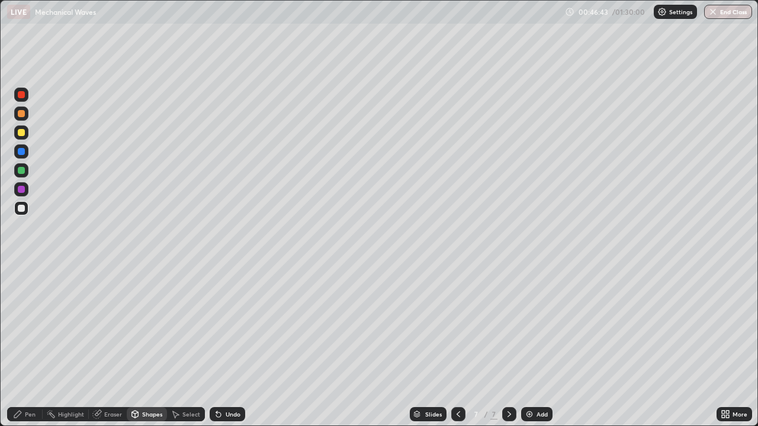
click at [22, 133] on div at bounding box center [21, 132] width 7 height 7
click at [31, 346] on div "Pen" at bounding box center [25, 414] width 36 height 14
click at [22, 133] on div at bounding box center [21, 132] width 7 height 7
click at [21, 213] on div at bounding box center [21, 208] width 14 height 14
click at [22, 135] on div at bounding box center [21, 132] width 7 height 7
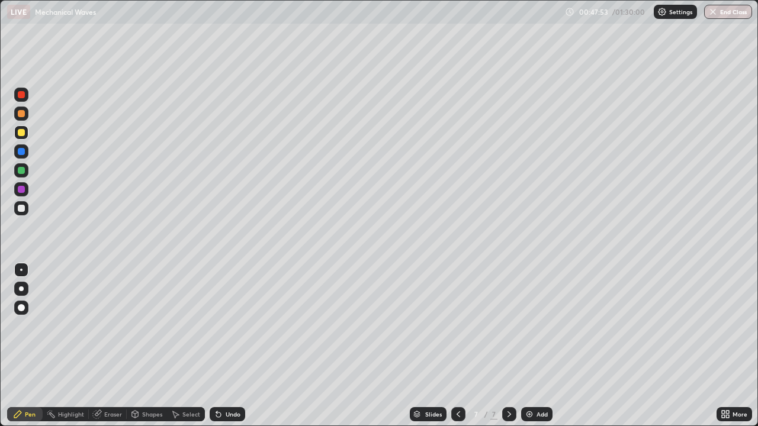
click at [36, 346] on div "Pen" at bounding box center [25, 414] width 36 height 14
click at [20, 210] on div at bounding box center [21, 208] width 7 height 7
click at [226, 346] on div "Undo" at bounding box center [233, 414] width 15 height 6
click at [223, 346] on div "Undo" at bounding box center [228, 414] width 36 height 14
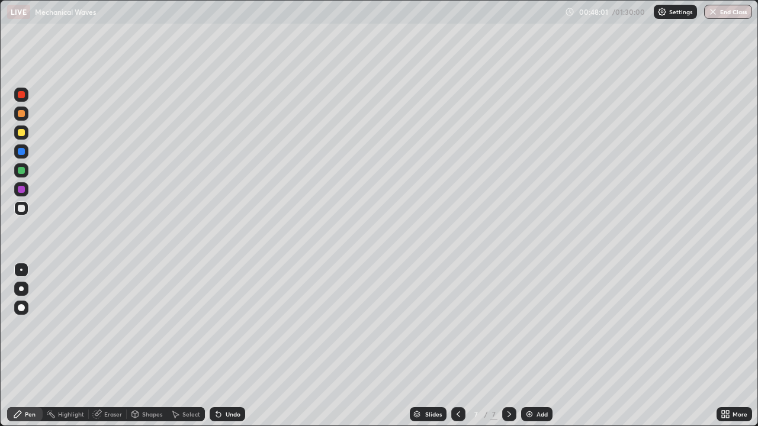
click at [223, 346] on div "Undo" at bounding box center [228, 414] width 36 height 14
click at [226, 346] on div "Undo" at bounding box center [233, 414] width 15 height 6
click at [227, 346] on div "Undo" at bounding box center [233, 414] width 15 height 6
click at [230, 346] on div "Undo" at bounding box center [233, 414] width 15 height 6
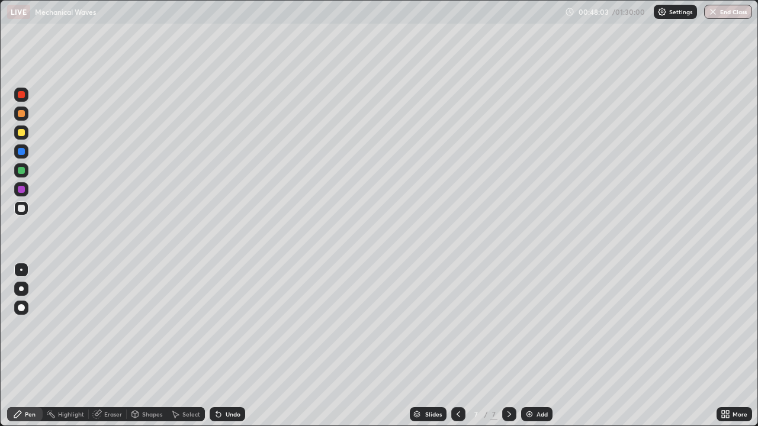
click at [140, 346] on div "Shapes" at bounding box center [147, 414] width 40 height 14
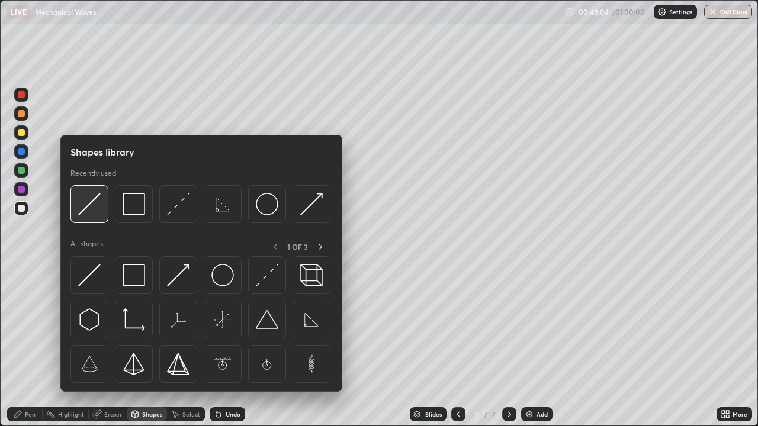
click at [86, 212] on img at bounding box center [89, 204] width 22 height 22
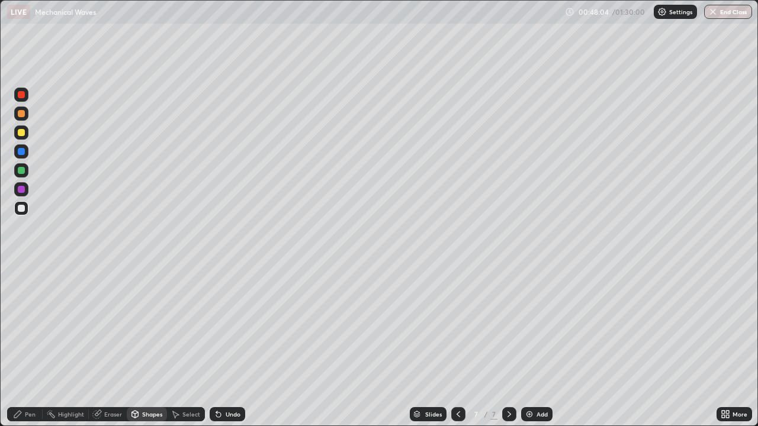
click at [21, 169] on div at bounding box center [21, 170] width 7 height 7
click at [27, 346] on div "Pen" at bounding box center [30, 414] width 11 height 6
click at [18, 208] on div at bounding box center [21, 208] width 7 height 7
click at [21, 133] on div at bounding box center [21, 132] width 7 height 7
click at [22, 133] on div at bounding box center [21, 132] width 7 height 7
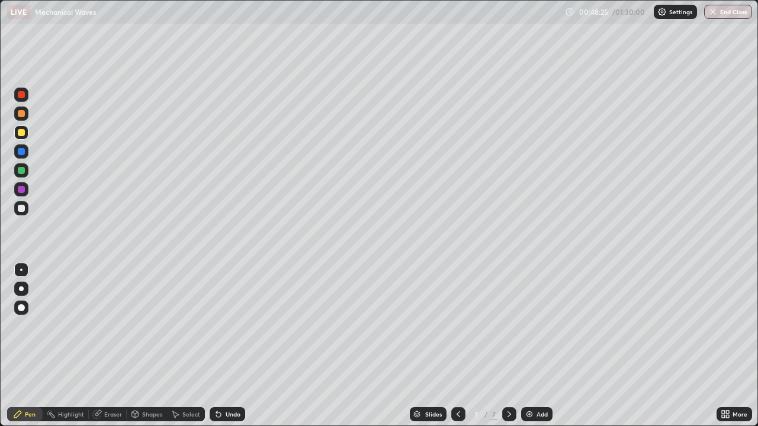
click at [18, 210] on div at bounding box center [21, 208] width 7 height 7
click at [532, 346] on img at bounding box center [528, 414] width 9 height 9
click at [22, 131] on div at bounding box center [21, 132] width 7 height 7
click at [20, 209] on div at bounding box center [21, 208] width 7 height 7
click at [457, 346] on icon at bounding box center [457, 414] width 9 height 9
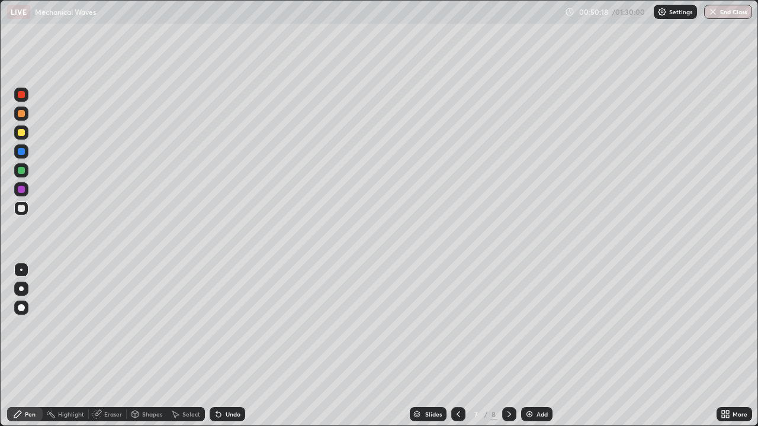
click at [506, 346] on icon at bounding box center [508, 414] width 9 height 9
click at [177, 346] on div "Select" at bounding box center [186, 414] width 38 height 14
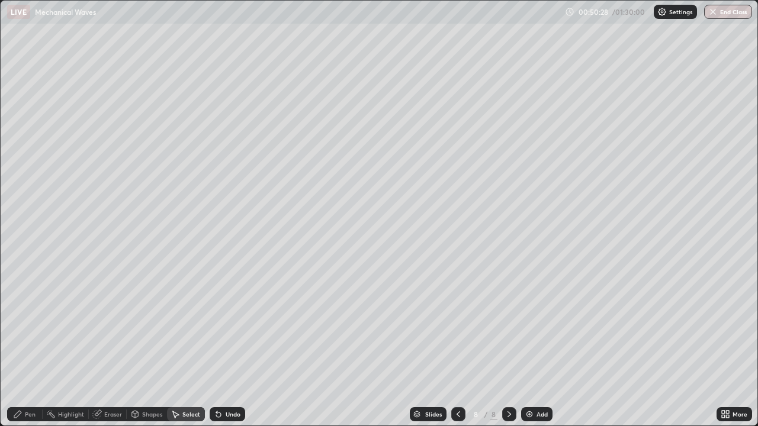
click at [136, 346] on icon at bounding box center [135, 414] width 7 height 7
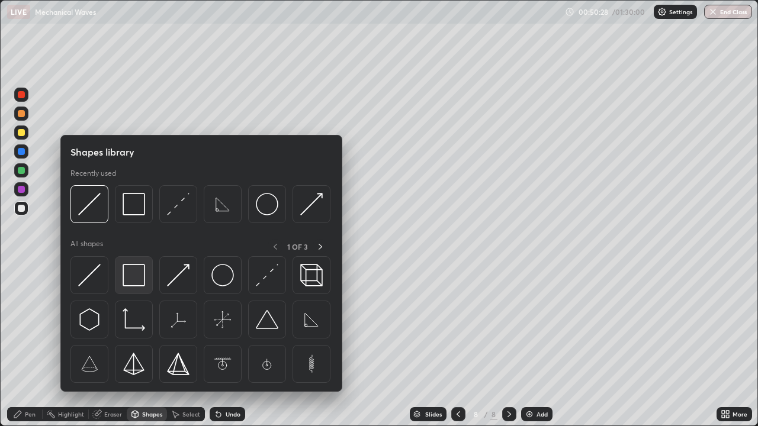
click at [139, 283] on img at bounding box center [134, 275] width 22 height 22
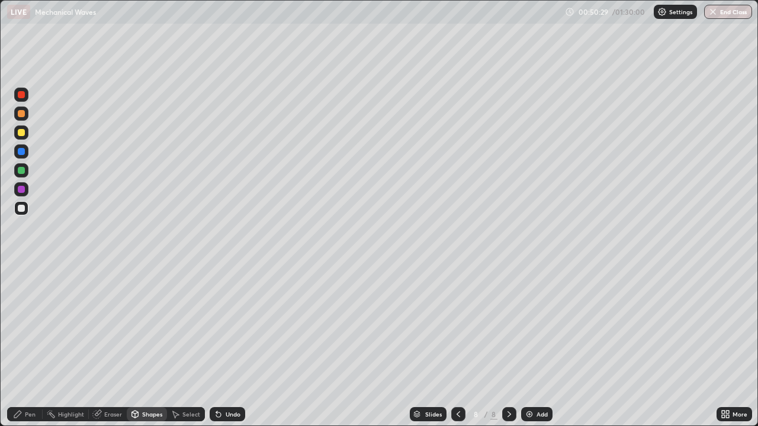
click at [21, 133] on div at bounding box center [21, 132] width 7 height 7
click at [22, 346] on icon at bounding box center [17, 414] width 9 height 9
click at [456, 346] on div at bounding box center [458, 414] width 14 height 14
click at [508, 346] on icon at bounding box center [508, 414] width 9 height 9
click at [144, 346] on div "Shapes" at bounding box center [152, 414] width 20 height 6
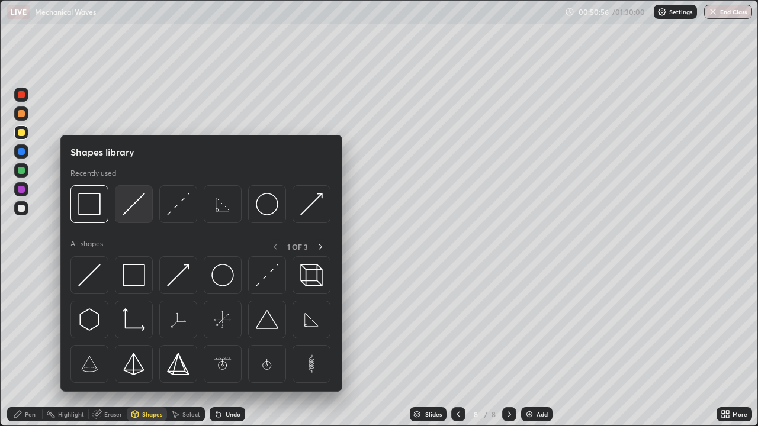
click at [132, 207] on img at bounding box center [134, 204] width 22 height 22
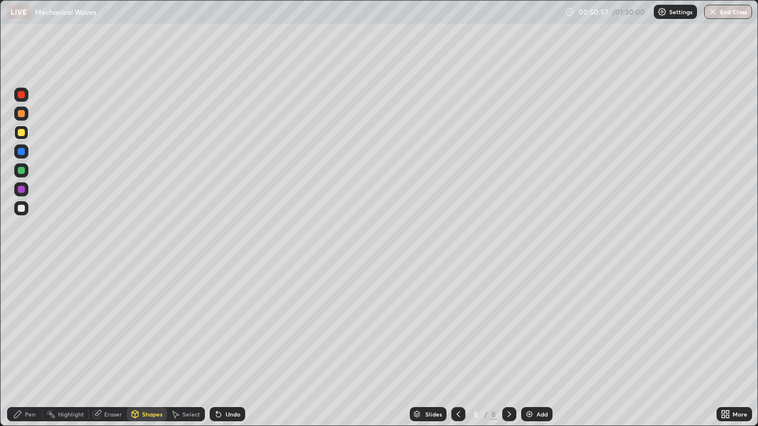
click at [222, 346] on div "Undo" at bounding box center [228, 414] width 36 height 14
click at [21, 211] on div at bounding box center [21, 208] width 7 height 7
click at [23, 133] on div at bounding box center [21, 132] width 7 height 7
click at [31, 346] on div "Pen" at bounding box center [30, 414] width 11 height 6
click at [218, 346] on icon at bounding box center [218, 415] width 5 height 5
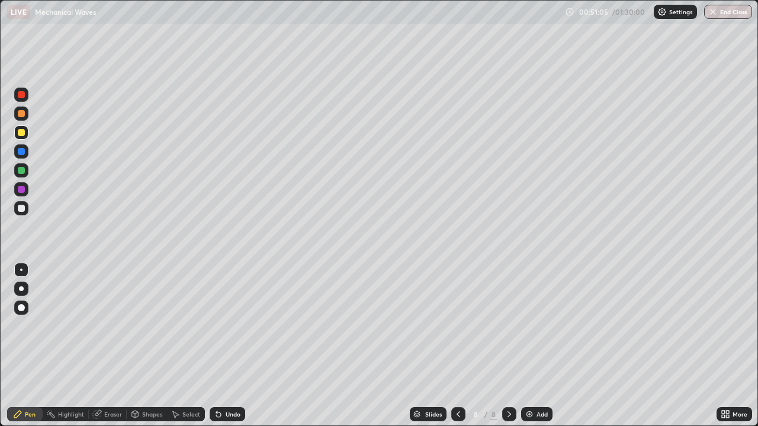
click at [21, 213] on div at bounding box center [21, 208] width 14 height 14
click at [18, 171] on div at bounding box center [21, 170] width 7 height 7
click at [147, 346] on div "Shapes" at bounding box center [147, 414] width 40 height 14
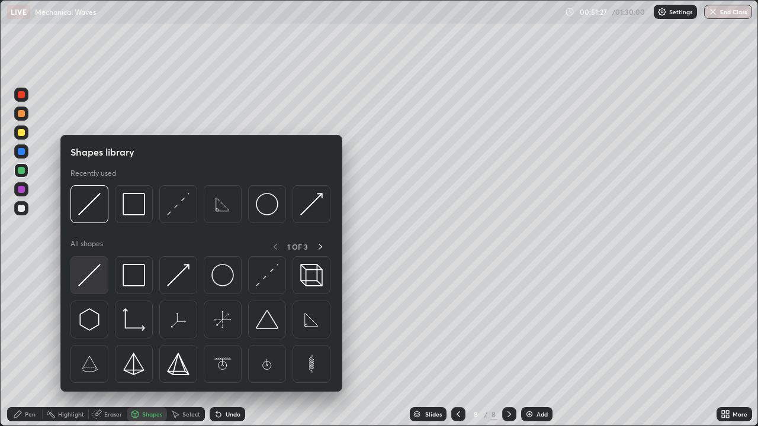
click at [91, 272] on img at bounding box center [89, 275] width 22 height 22
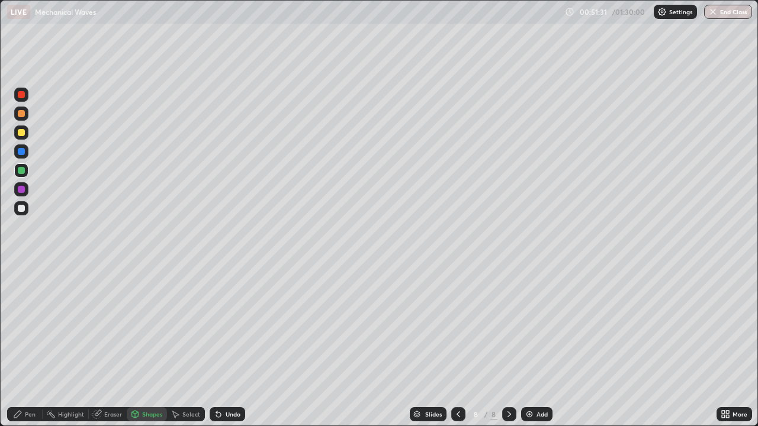
click at [30, 346] on div "Pen" at bounding box center [30, 414] width 11 height 6
click at [24, 210] on div at bounding box center [21, 208] width 7 height 7
click at [24, 189] on div at bounding box center [21, 189] width 7 height 7
click at [150, 346] on div "Shapes" at bounding box center [152, 414] width 20 height 6
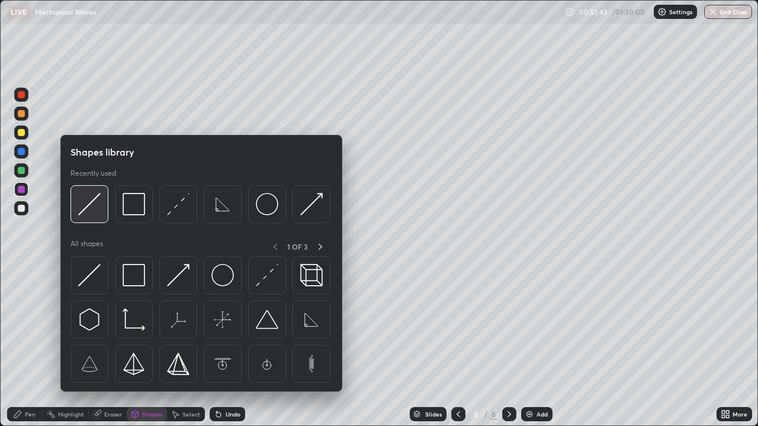
click at [86, 215] on img at bounding box center [89, 204] width 22 height 22
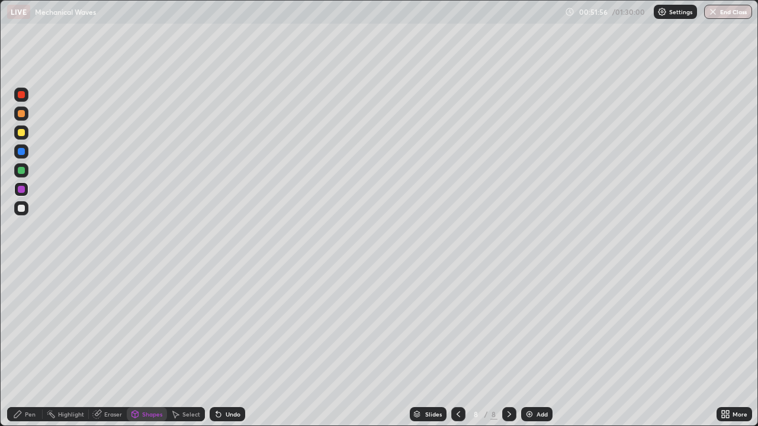
click at [20, 208] on div at bounding box center [21, 208] width 7 height 7
click at [216, 346] on icon at bounding box center [218, 415] width 5 height 5
click at [21, 346] on icon at bounding box center [17, 414] width 9 height 9
click at [19, 211] on div at bounding box center [21, 208] width 7 height 7
click at [226, 346] on div "Undo" at bounding box center [233, 414] width 15 height 6
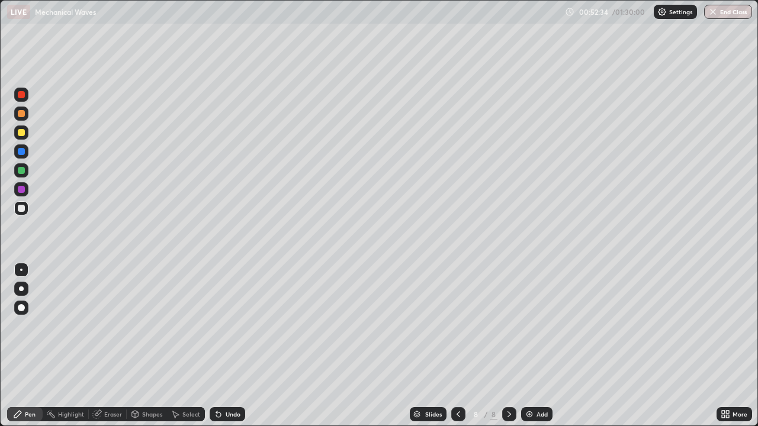
click at [226, 346] on div "Undo" at bounding box center [233, 414] width 15 height 6
click at [140, 346] on div "Shapes" at bounding box center [147, 414] width 40 height 14
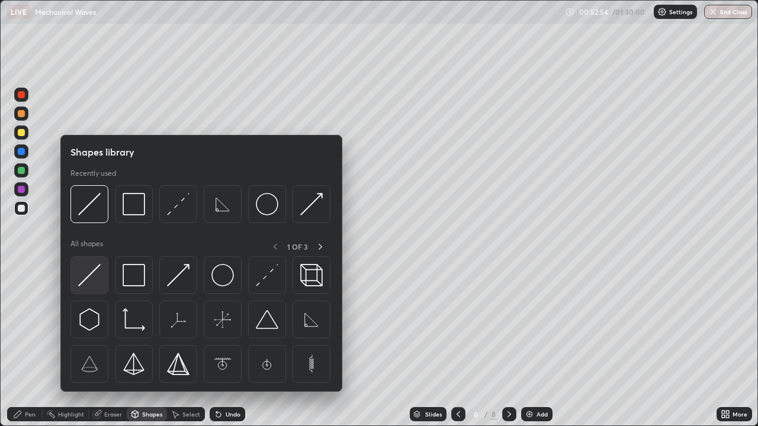
click at [89, 284] on img at bounding box center [89, 275] width 22 height 22
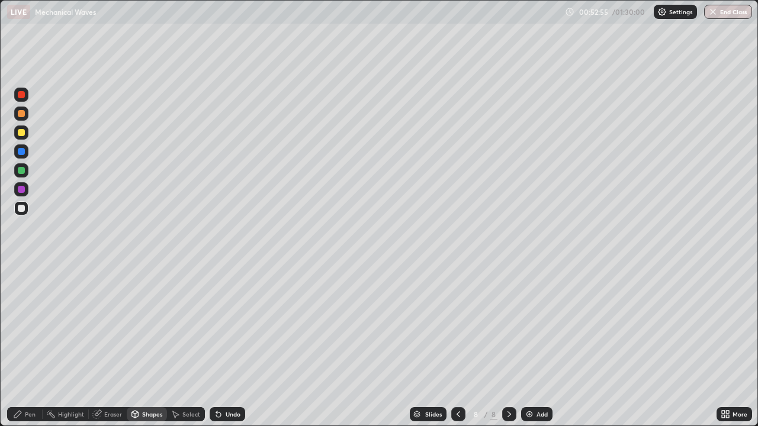
click at [23, 173] on div at bounding box center [21, 170] width 7 height 7
click at [26, 346] on div "Pen" at bounding box center [30, 414] width 11 height 6
click at [25, 208] on div at bounding box center [21, 208] width 14 height 14
click at [230, 346] on div "Undo" at bounding box center [233, 414] width 15 height 6
click at [228, 346] on div "Undo" at bounding box center [228, 414] width 36 height 14
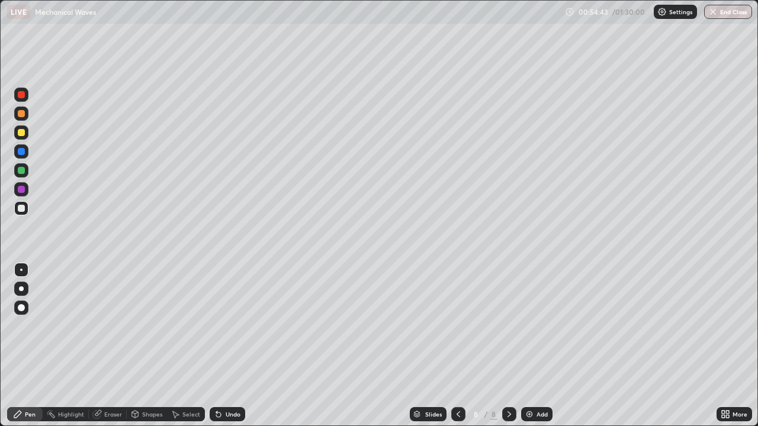
click at [113, 346] on div "Eraser" at bounding box center [113, 414] width 18 height 6
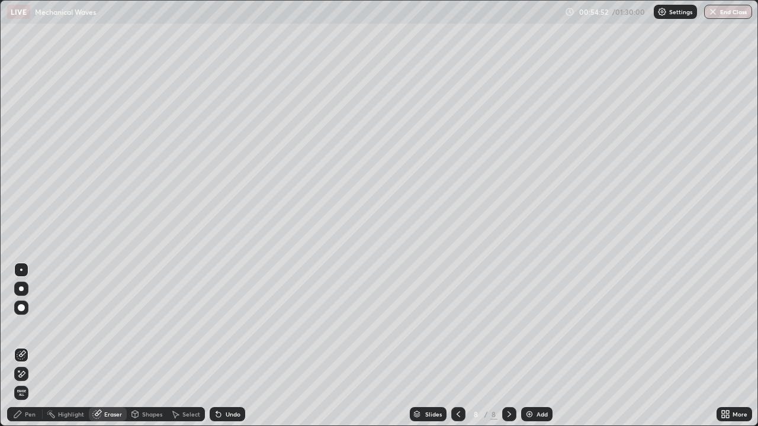
click at [35, 346] on div "Pen" at bounding box center [30, 414] width 11 height 6
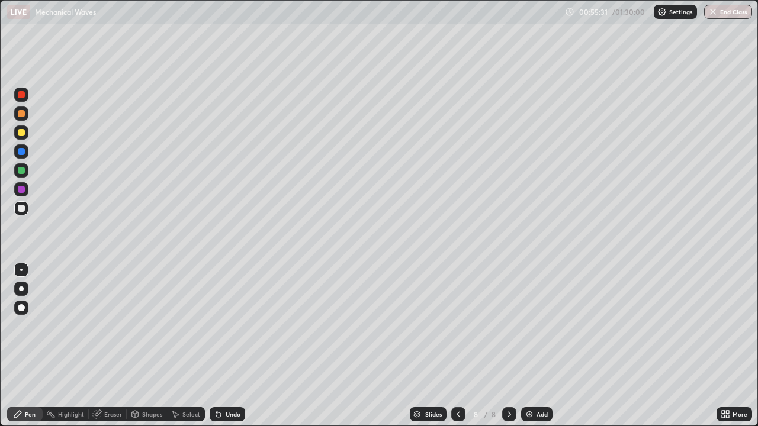
click at [457, 346] on icon at bounding box center [457, 414] width 9 height 9
click at [455, 346] on div at bounding box center [458, 415] width 14 height 24
click at [508, 346] on icon at bounding box center [508, 414] width 9 height 9
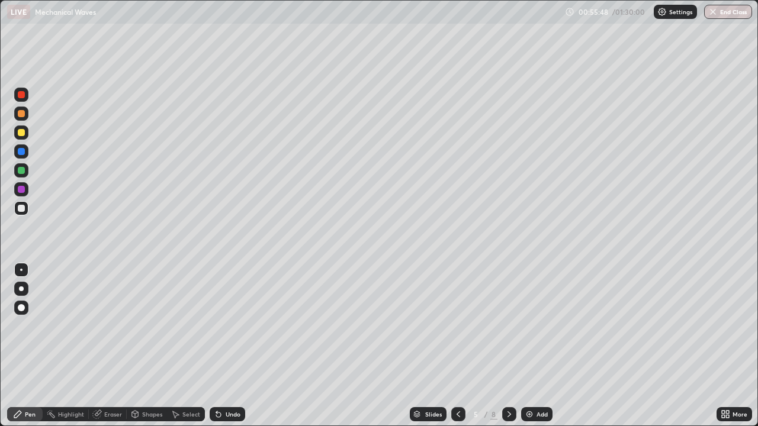
click at [508, 346] on icon at bounding box center [508, 414] width 9 height 9
click at [226, 346] on div "Undo" at bounding box center [233, 414] width 15 height 6
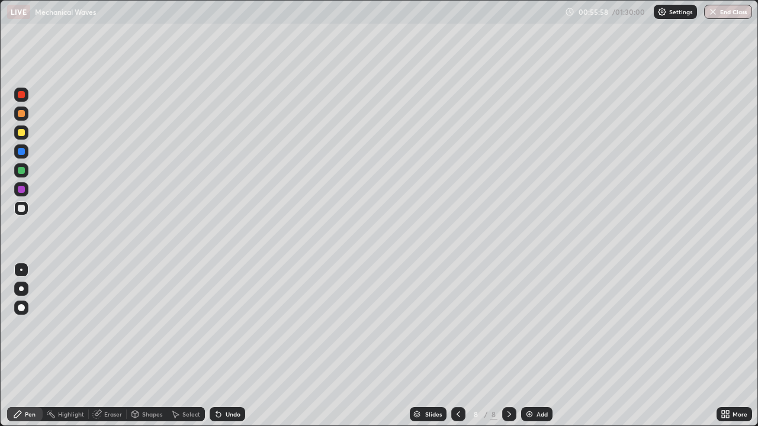
click at [226, 346] on div "Undo" at bounding box center [233, 414] width 15 height 6
click at [149, 346] on div "Shapes" at bounding box center [152, 414] width 20 height 6
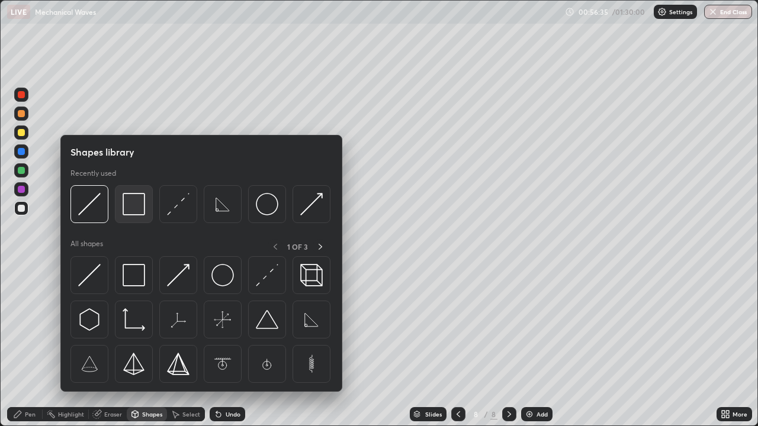
click at [134, 214] on img at bounding box center [134, 204] width 22 height 22
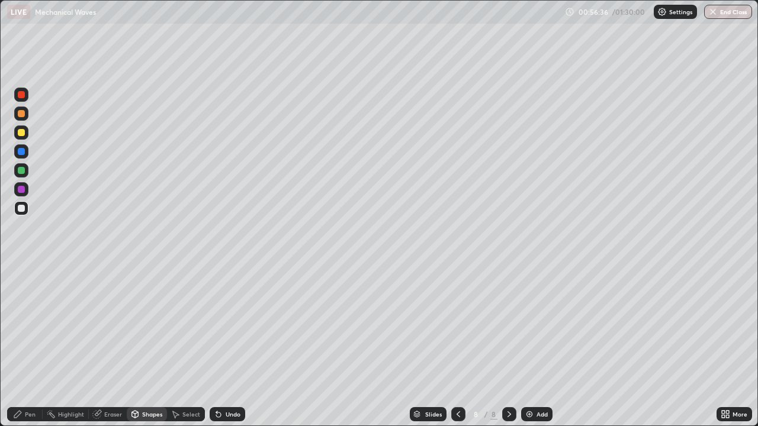
click at [20, 134] on div at bounding box center [21, 132] width 7 height 7
click at [223, 346] on div "Undo" at bounding box center [228, 414] width 36 height 14
click at [176, 346] on icon at bounding box center [176, 414] width 7 height 7
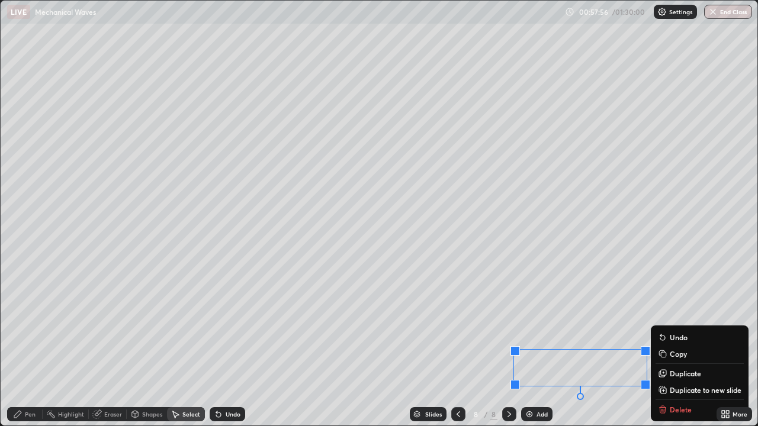
click at [139, 346] on icon at bounding box center [134, 414] width 9 height 9
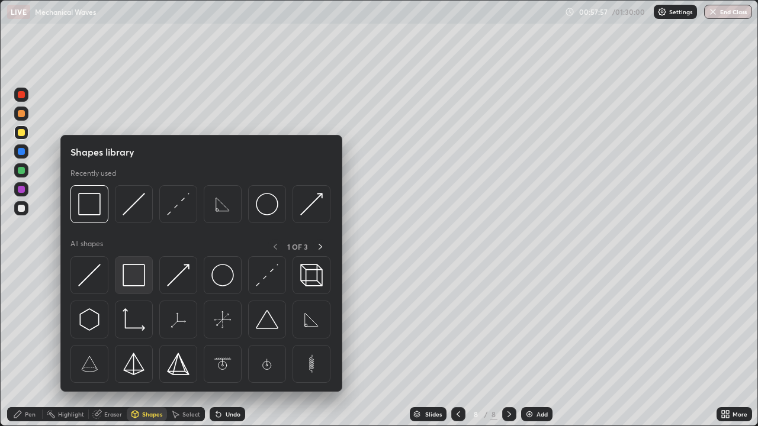
click at [133, 276] on img at bounding box center [134, 275] width 22 height 22
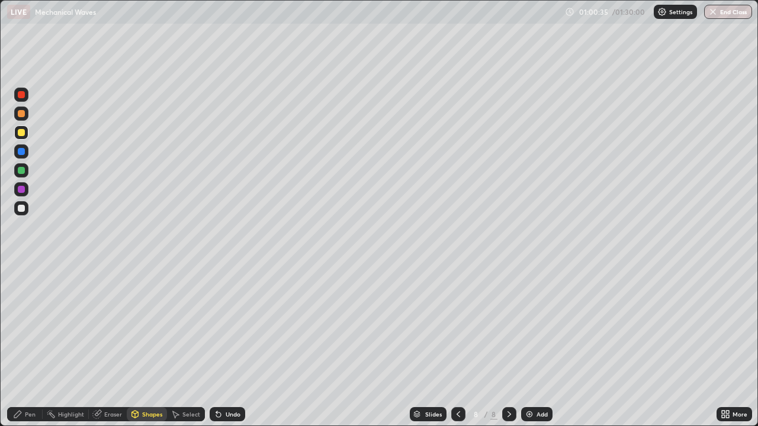
click at [113, 346] on div "Eraser" at bounding box center [113, 414] width 18 height 6
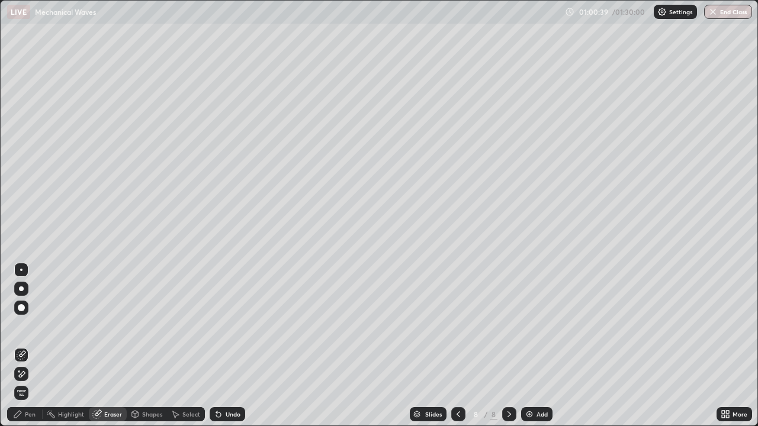
click at [28, 346] on div "Pen" at bounding box center [30, 414] width 11 height 6
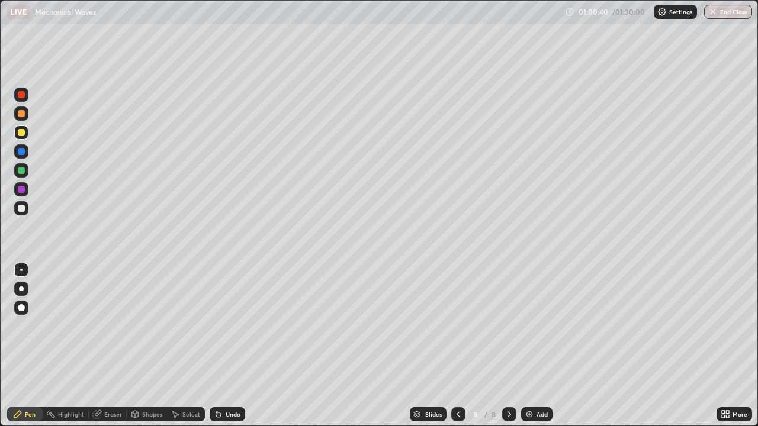
click at [20, 208] on div at bounding box center [21, 208] width 7 height 7
click at [145, 346] on div "Shapes" at bounding box center [152, 414] width 20 height 6
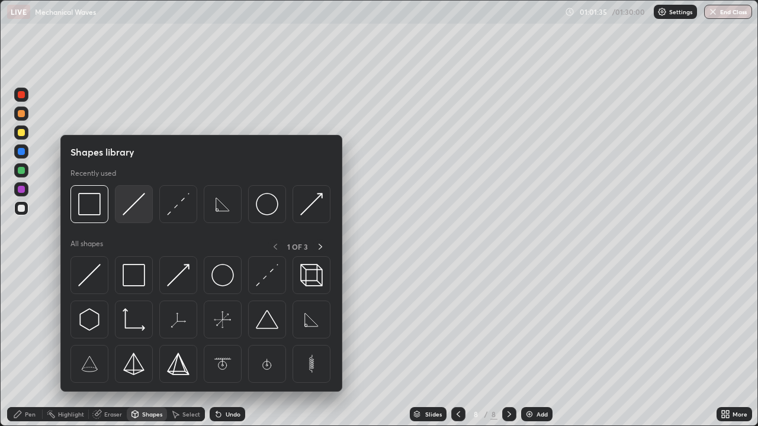
click at [133, 217] on div at bounding box center [134, 204] width 38 height 38
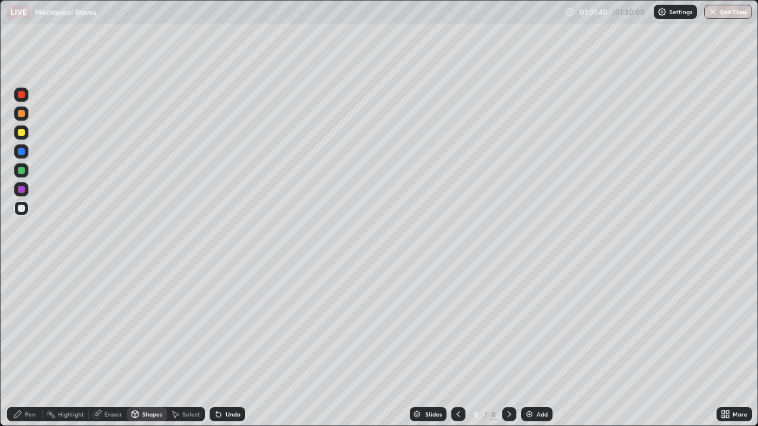
click at [528, 346] on img at bounding box center [528, 414] width 9 height 9
click at [31, 346] on div "Pen" at bounding box center [30, 414] width 11 height 6
click at [21, 133] on div at bounding box center [21, 132] width 7 height 7
click at [731, 346] on div "More" at bounding box center [734, 414] width 36 height 14
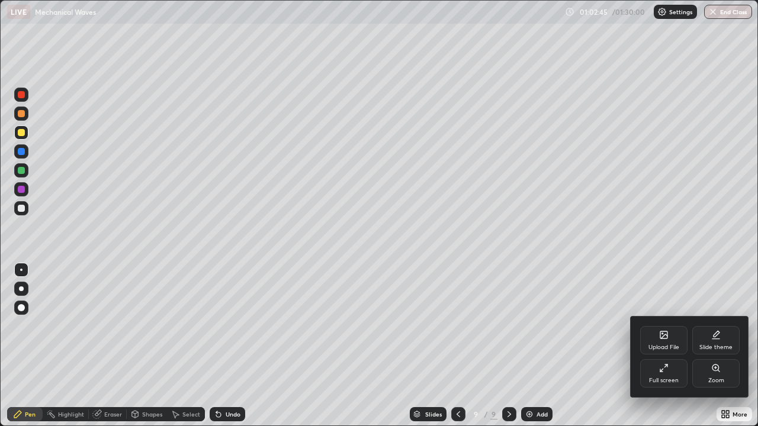
click at [668, 346] on div "Full screen" at bounding box center [664, 381] width 30 height 6
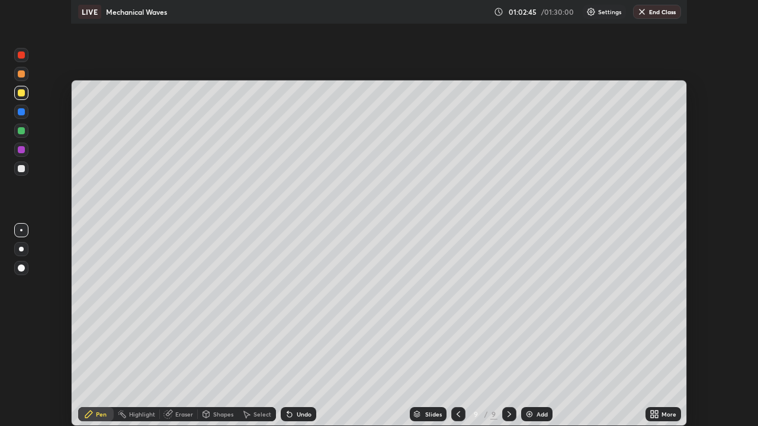
scroll to position [58849, 58438]
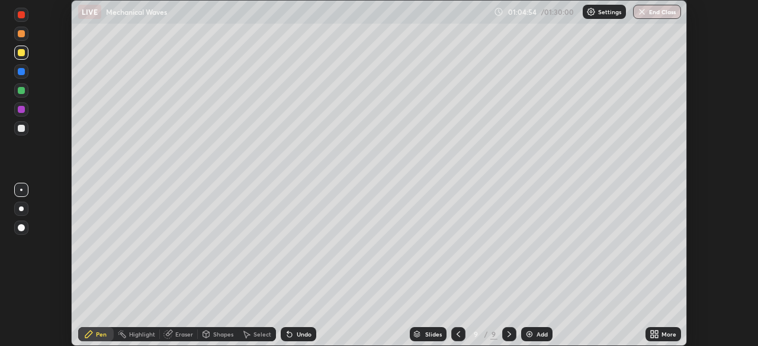
click at [661, 339] on div "More" at bounding box center [663, 334] width 36 height 14
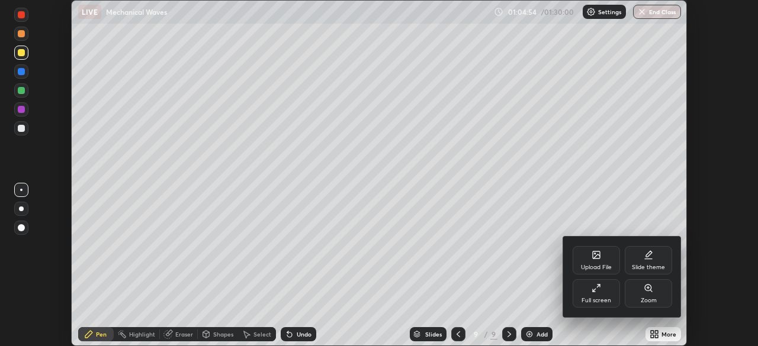
click at [595, 294] on div "Full screen" at bounding box center [595, 293] width 47 height 28
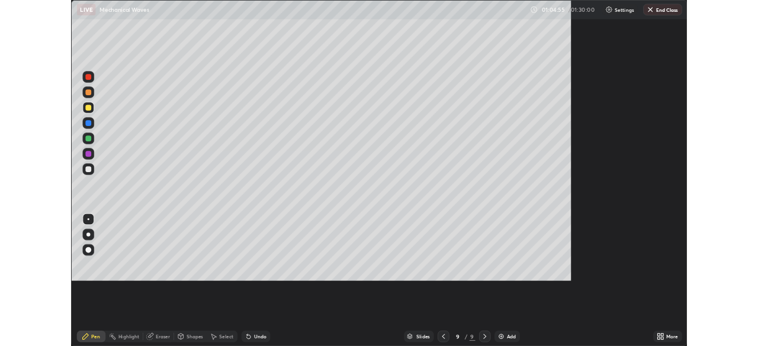
scroll to position [426, 758]
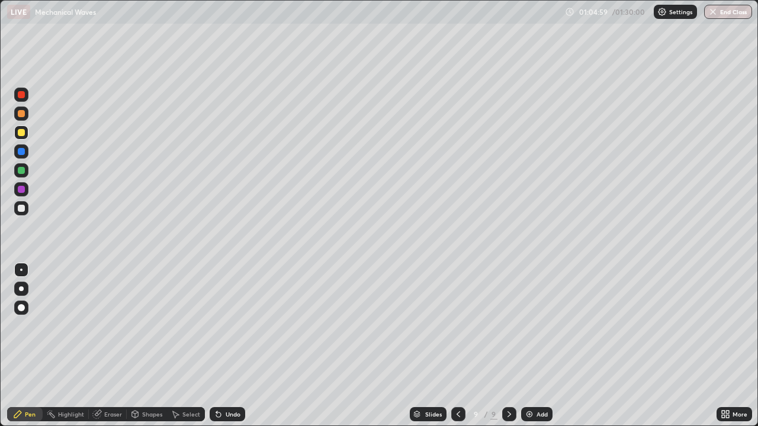
click at [21, 133] on div at bounding box center [21, 132] width 7 height 7
click at [22, 209] on div at bounding box center [21, 208] width 7 height 7
click at [457, 346] on icon at bounding box center [457, 414] width 9 height 9
click at [508, 346] on icon at bounding box center [508, 414] width 9 height 9
click at [146, 346] on div "Shapes" at bounding box center [152, 414] width 20 height 6
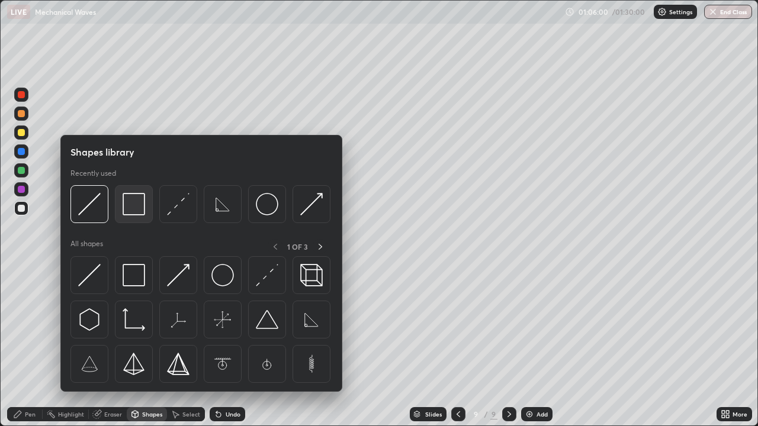
click at [136, 210] on img at bounding box center [134, 204] width 22 height 22
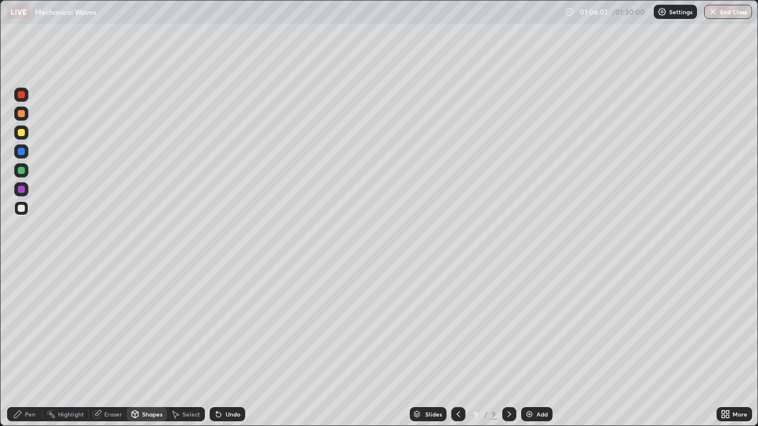
click at [20, 131] on div at bounding box center [21, 132] width 7 height 7
click at [21, 133] on div at bounding box center [21, 132] width 7 height 7
click at [28, 346] on div "Pen" at bounding box center [25, 414] width 36 height 14
click at [20, 205] on div at bounding box center [21, 208] width 7 height 7
click at [21, 210] on div at bounding box center [21, 208] width 7 height 7
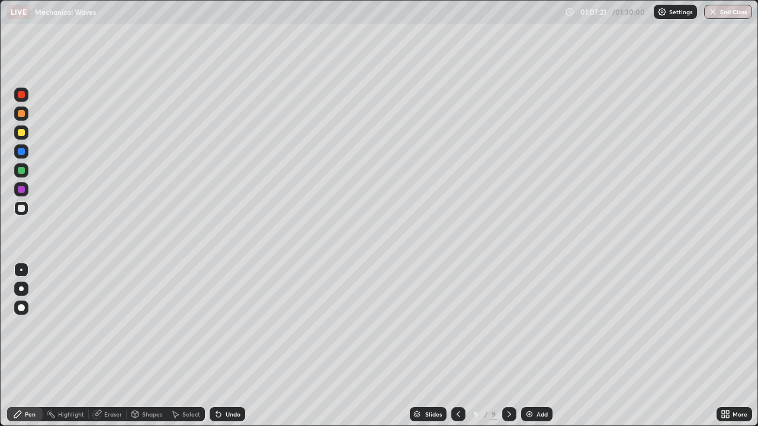
click at [228, 346] on div "Undo" at bounding box center [228, 414] width 36 height 14
click at [230, 346] on div "Undo" at bounding box center [233, 414] width 15 height 6
click at [232, 346] on div "Undo" at bounding box center [233, 414] width 15 height 6
click at [141, 346] on div "Shapes" at bounding box center [147, 414] width 40 height 14
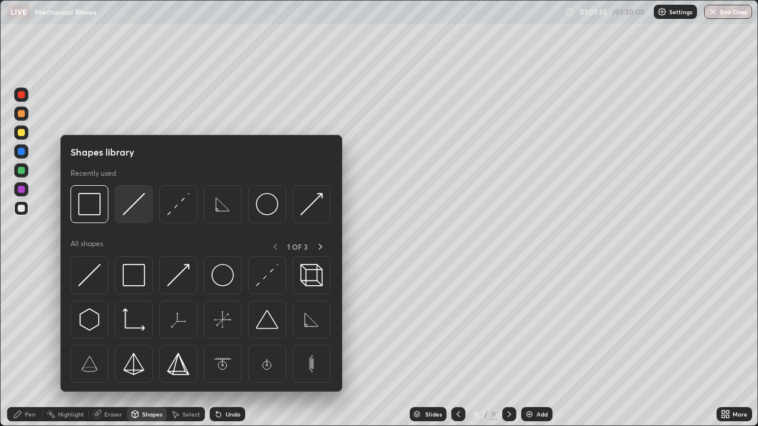
click at [131, 210] on img at bounding box center [134, 204] width 22 height 22
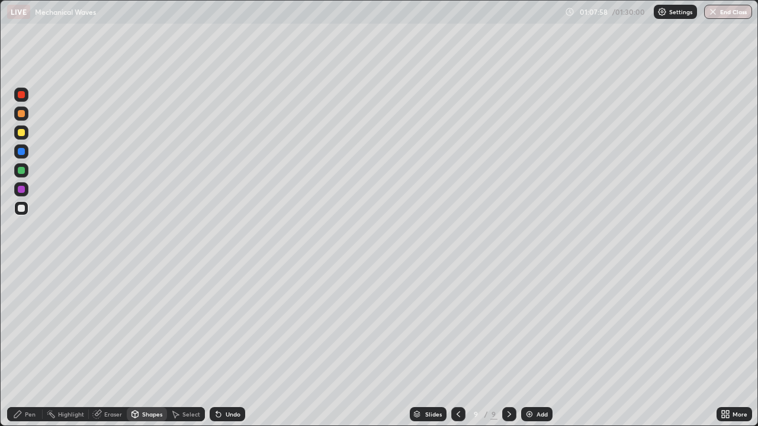
click at [25, 346] on div "Pen" at bounding box center [25, 414] width 36 height 14
click at [23, 208] on div at bounding box center [21, 208] width 7 height 7
click at [34, 346] on div "Pen" at bounding box center [30, 414] width 11 height 6
click at [22, 134] on div at bounding box center [21, 132] width 7 height 7
click at [24, 209] on div at bounding box center [21, 208] width 7 height 7
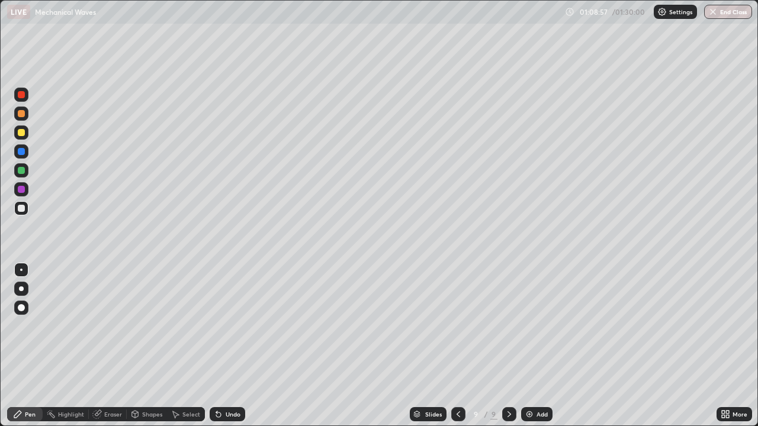
click at [21, 133] on div at bounding box center [21, 132] width 7 height 7
click at [226, 346] on div "Undo" at bounding box center [233, 414] width 15 height 6
click at [21, 209] on div at bounding box center [21, 208] width 7 height 7
click at [223, 346] on div "Undo" at bounding box center [228, 414] width 36 height 14
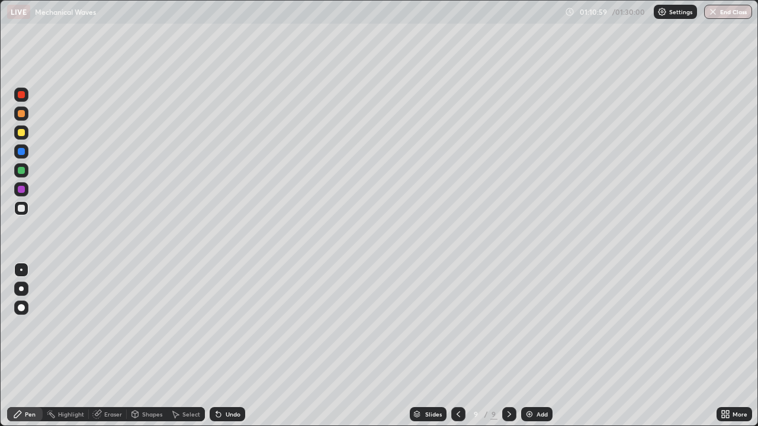
click at [145, 346] on div "Shapes" at bounding box center [152, 414] width 20 height 6
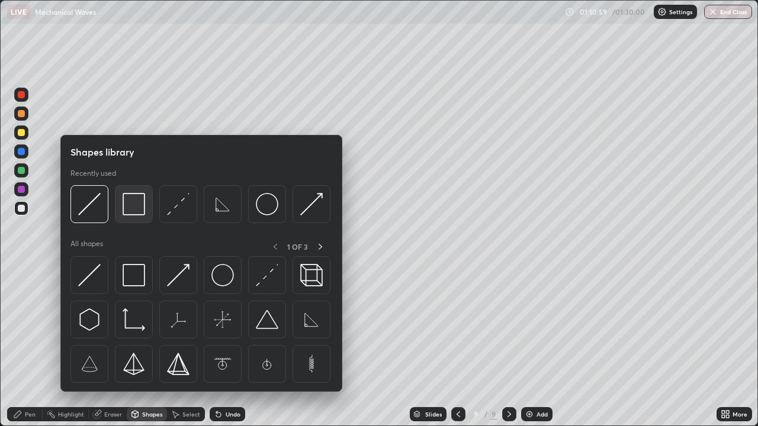
click at [136, 214] on img at bounding box center [134, 204] width 22 height 22
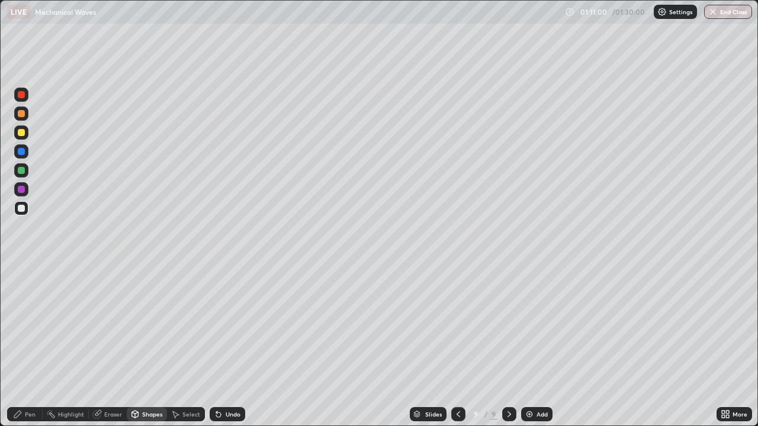
click at [21, 134] on div at bounding box center [21, 132] width 7 height 7
click at [226, 346] on div "Undo" at bounding box center [233, 414] width 15 height 6
click at [29, 346] on div "Pen" at bounding box center [30, 414] width 11 height 6
click at [19, 211] on div at bounding box center [21, 208] width 7 height 7
click at [116, 346] on div "Eraser" at bounding box center [113, 414] width 18 height 6
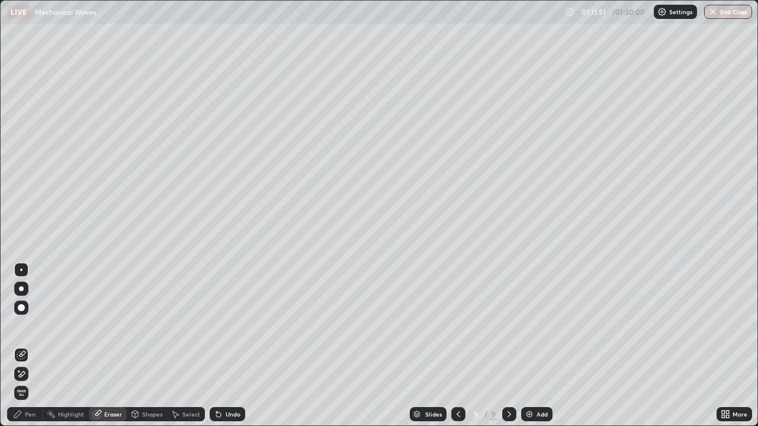
click at [30, 346] on div "Pen" at bounding box center [30, 414] width 11 height 6
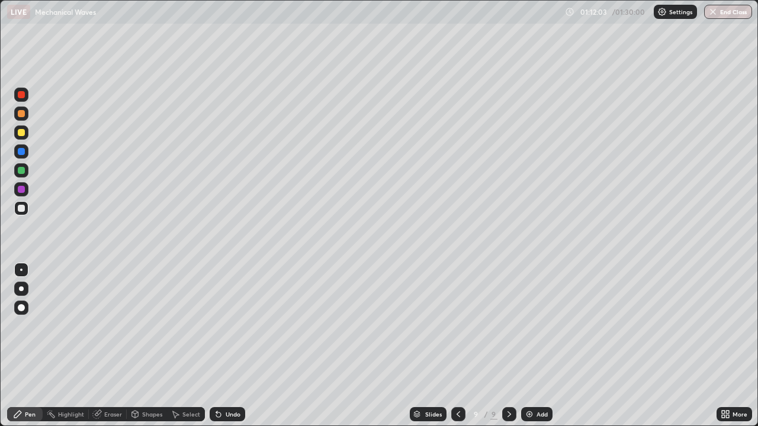
click at [220, 346] on icon at bounding box center [218, 414] width 9 height 9
click at [217, 346] on icon at bounding box center [218, 415] width 5 height 5
click at [216, 346] on icon at bounding box center [216, 411] width 1 height 1
click at [536, 346] on div "Add" at bounding box center [541, 414] width 11 height 6
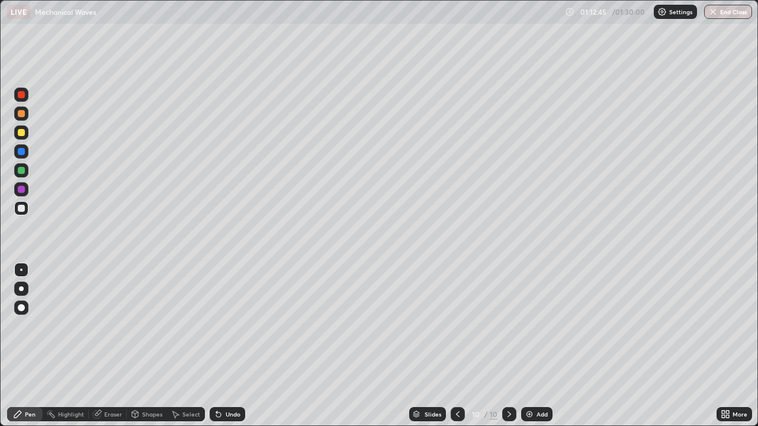
click at [22, 134] on div at bounding box center [21, 132] width 7 height 7
click at [20, 213] on div at bounding box center [21, 208] width 14 height 14
click at [145, 346] on div "Shapes" at bounding box center [152, 414] width 20 height 6
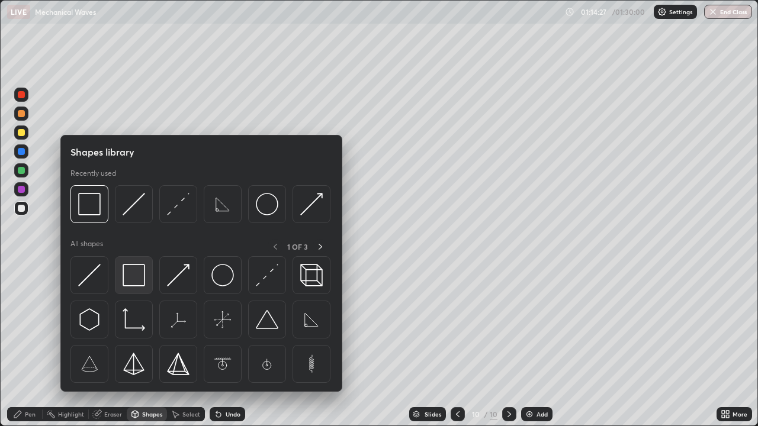
click at [133, 276] on img at bounding box center [134, 275] width 22 height 22
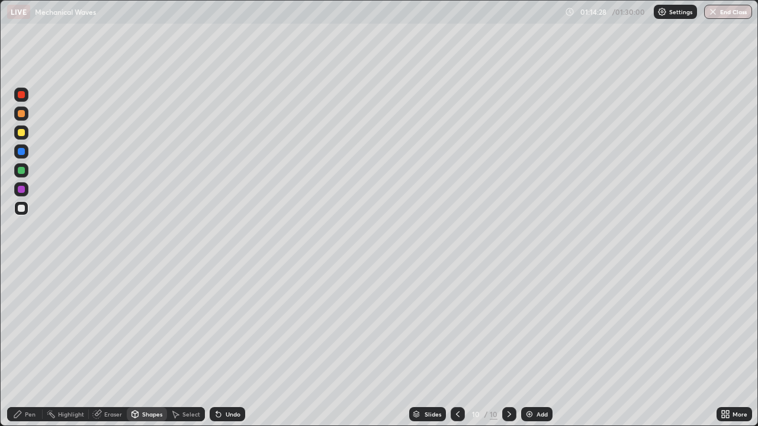
click at [21, 135] on div at bounding box center [21, 132] width 7 height 7
click at [222, 346] on div "Undo" at bounding box center [228, 414] width 36 height 14
click at [226, 346] on div "Undo" at bounding box center [233, 414] width 15 height 6
click at [30, 346] on div "Pen" at bounding box center [30, 414] width 11 height 6
click at [147, 346] on div "Shapes" at bounding box center [152, 414] width 20 height 6
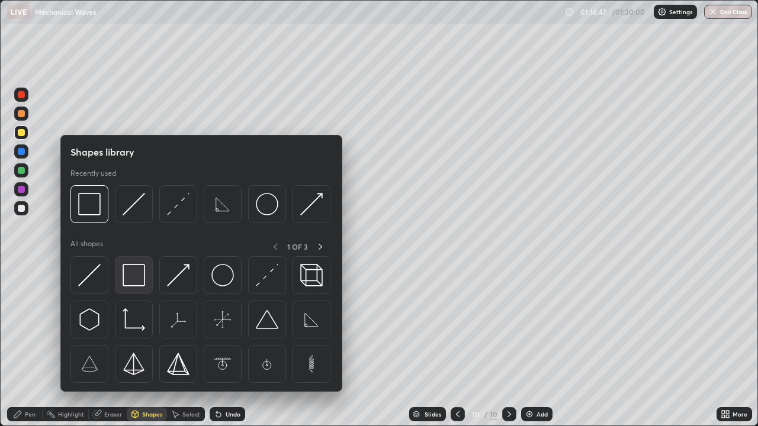
click at [140, 277] on img at bounding box center [134, 275] width 22 height 22
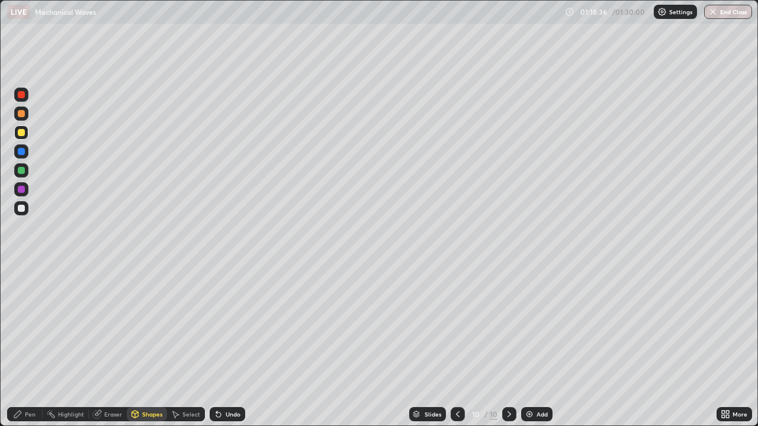
click at [139, 346] on div "Shapes" at bounding box center [147, 414] width 40 height 14
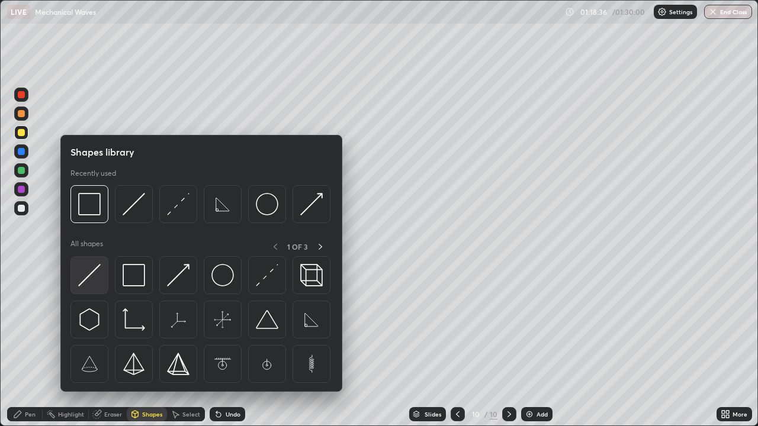
click at [91, 278] on img at bounding box center [89, 275] width 22 height 22
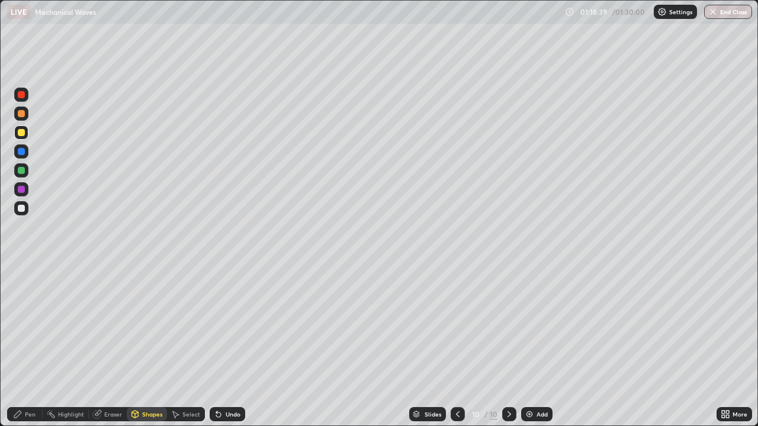
click at [27, 133] on div at bounding box center [21, 132] width 14 height 14
click at [21, 346] on icon at bounding box center [17, 414] width 9 height 9
click at [728, 18] on button "End Class" at bounding box center [728, 12] width 48 height 14
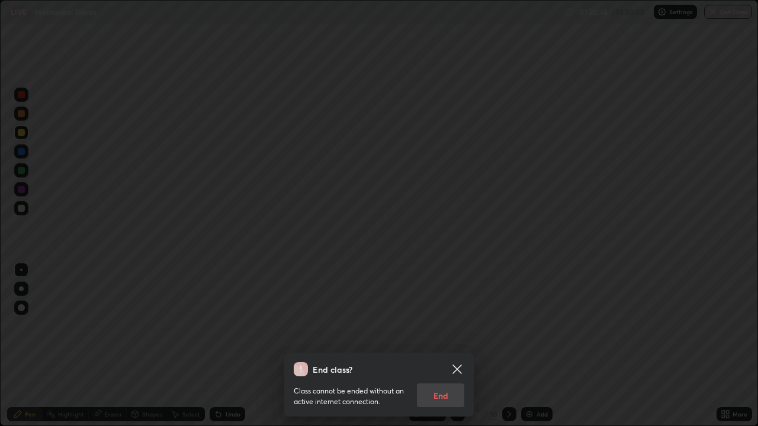
click at [456, 346] on icon at bounding box center [457, 369] width 14 height 14
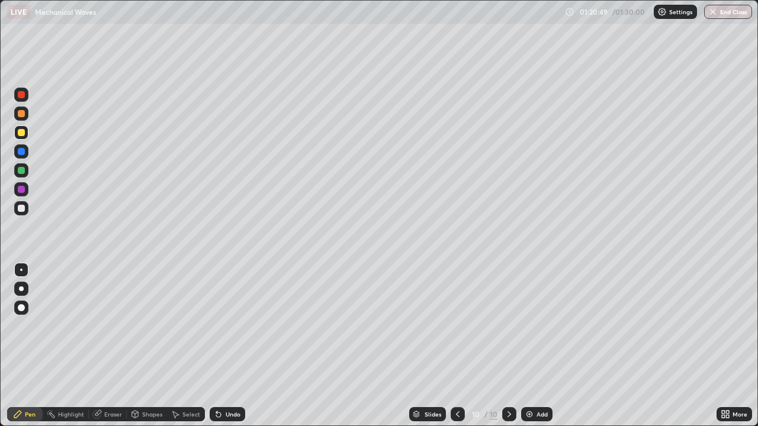
click at [728, 346] on icon at bounding box center [727, 416] width 3 height 3
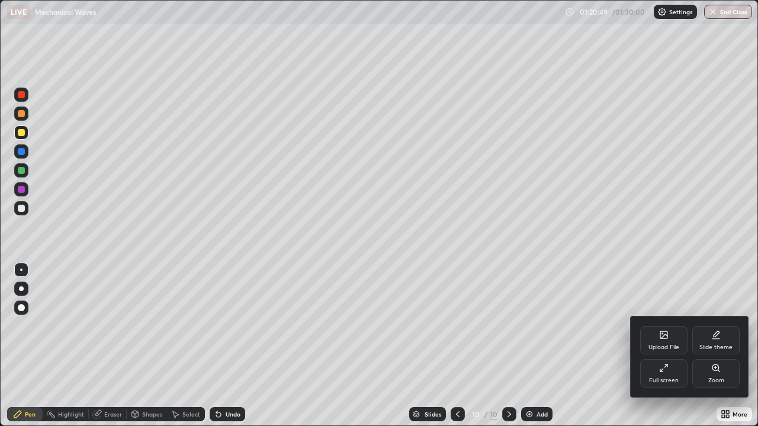
click at [655, 346] on div "Full screen" at bounding box center [664, 381] width 30 height 6
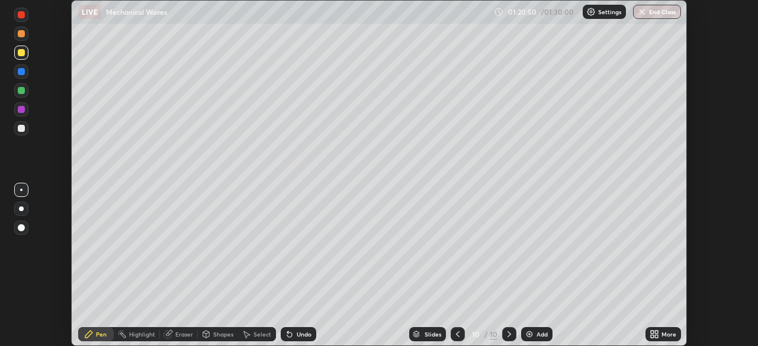
scroll to position [58849, 58438]
click at [660, 18] on button "End Class" at bounding box center [657, 12] width 48 height 14
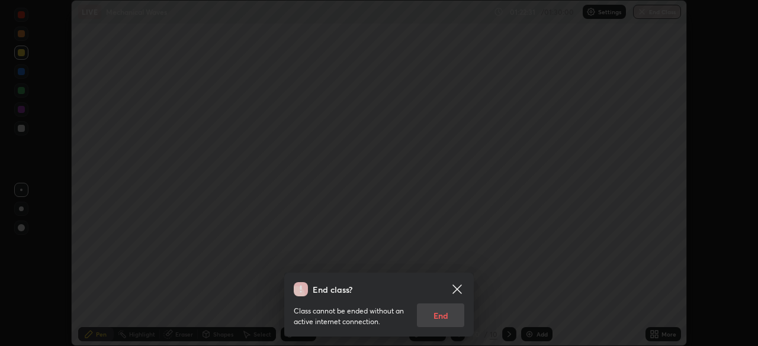
click at [461, 285] on icon at bounding box center [456, 289] width 9 height 9
